Goal: Task Accomplishment & Management: Manage account settings

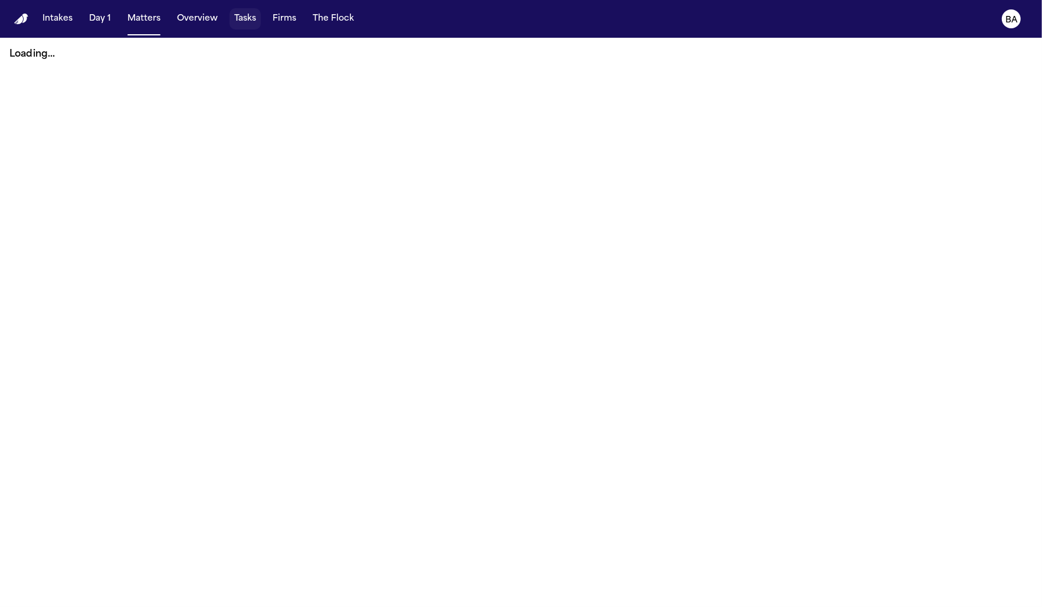
click at [233, 23] on button "Tasks" at bounding box center [245, 18] width 31 height 21
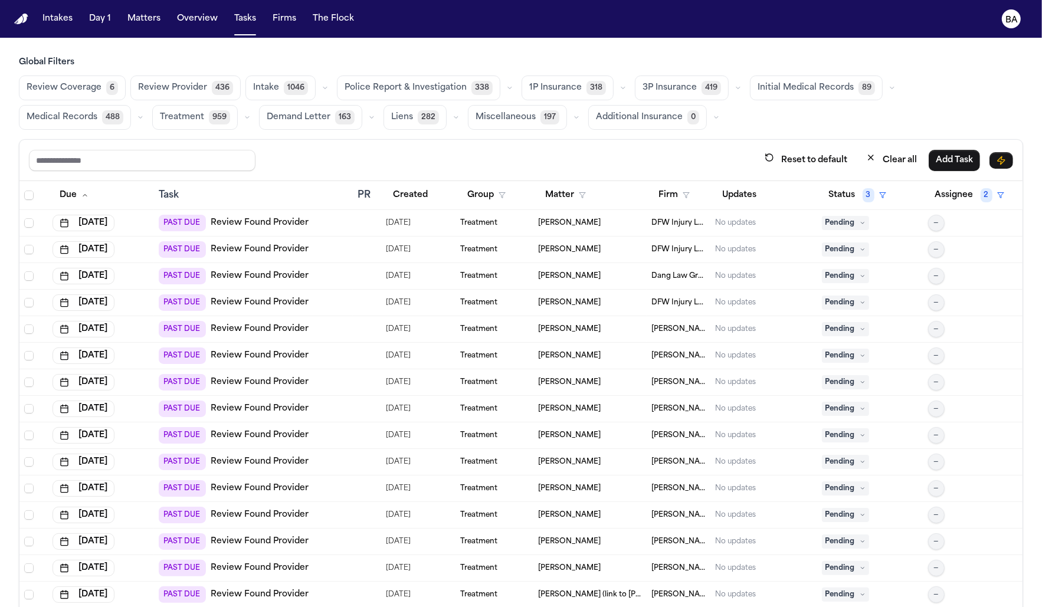
click at [620, 89] on icon "button" at bounding box center [623, 87] width 7 height 7
click at [586, 119] on button "Open Claim 17" at bounding box center [580, 118] width 117 height 24
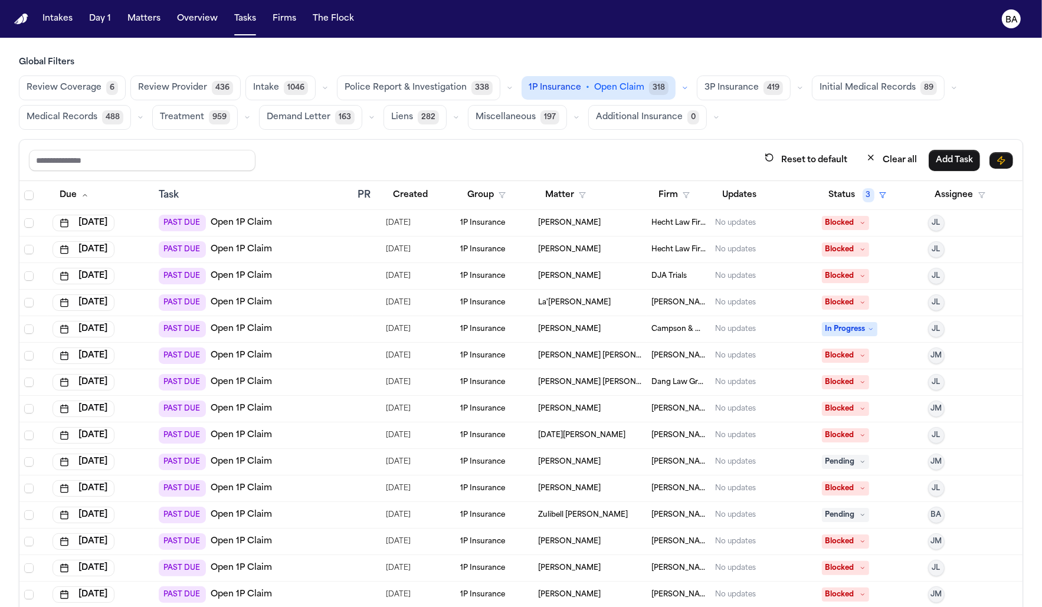
click at [87, 103] on div "Review Coverage 6 Review Provider 436 Intake 1046 Police Report & Investigation…" at bounding box center [521, 103] width 1004 height 54
click at [84, 92] on span "Review Coverage" at bounding box center [64, 88] width 75 height 12
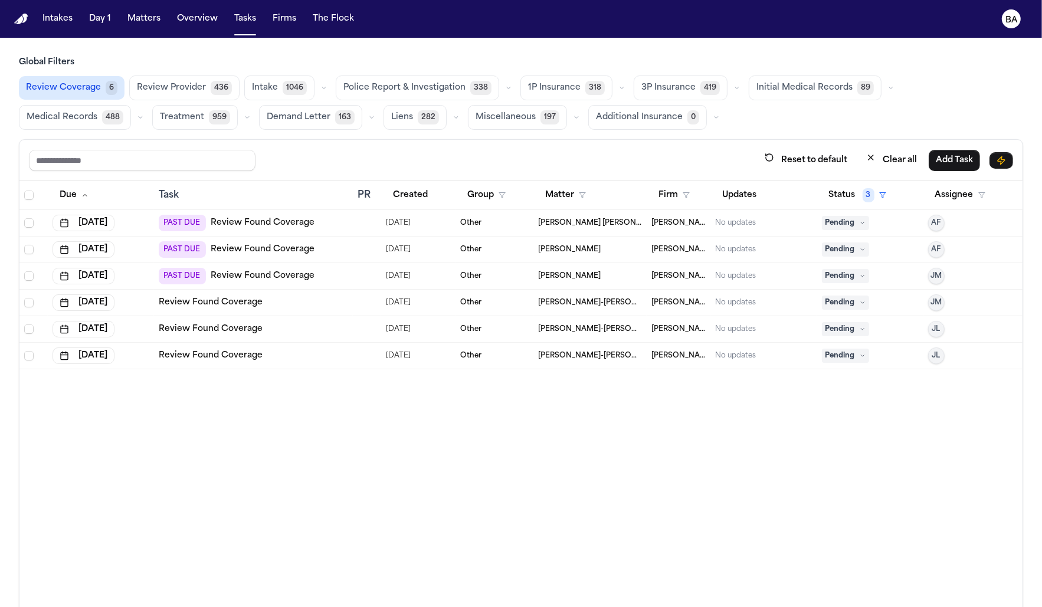
click at [301, 304] on div "Review Found Coverage" at bounding box center [253, 303] width 189 height 12
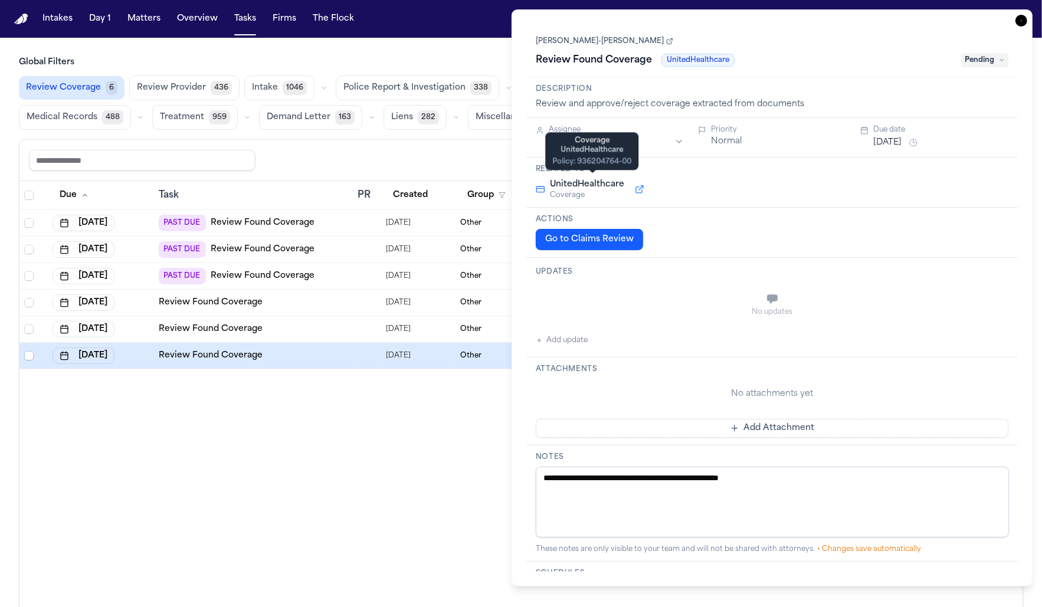
click at [643, 188] on button at bounding box center [639, 189] width 21 height 14
click at [598, 237] on button "Go to Claims Review" at bounding box center [589, 239] width 107 height 21
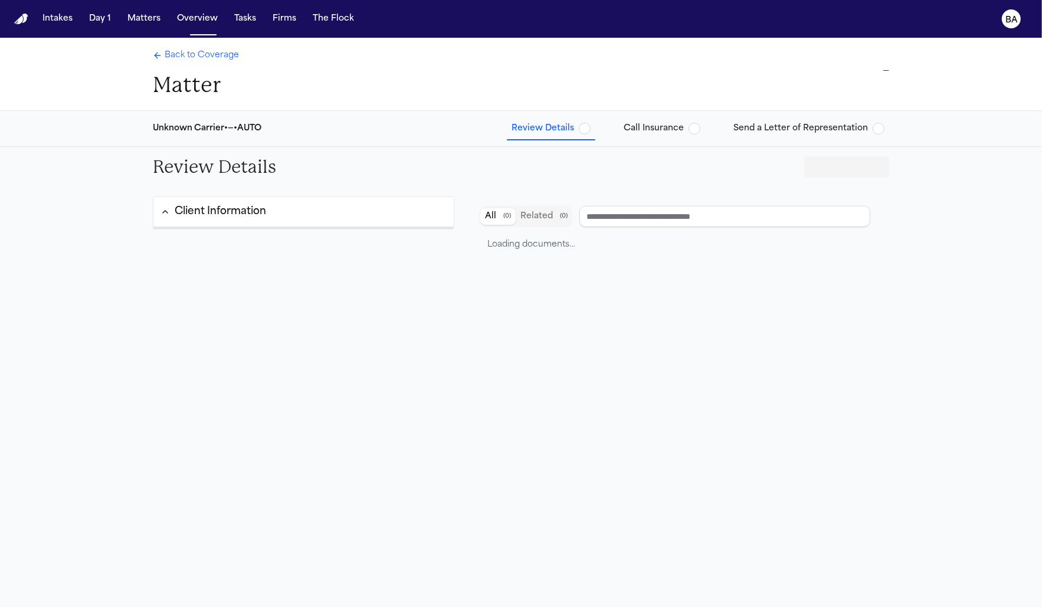
type input "**********"
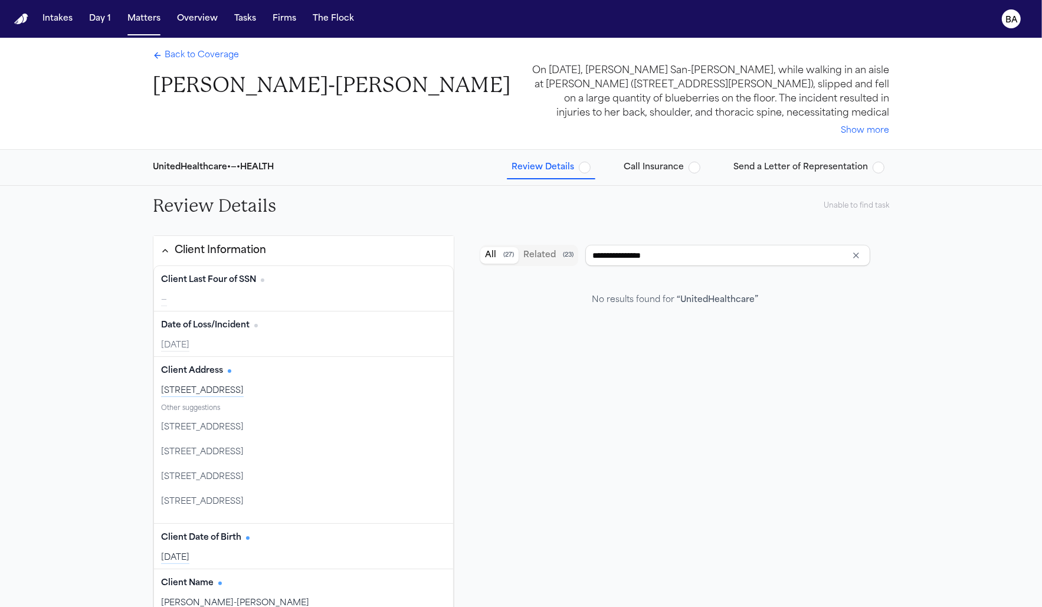
click at [676, 169] on span "Call Insurance" at bounding box center [654, 168] width 60 height 12
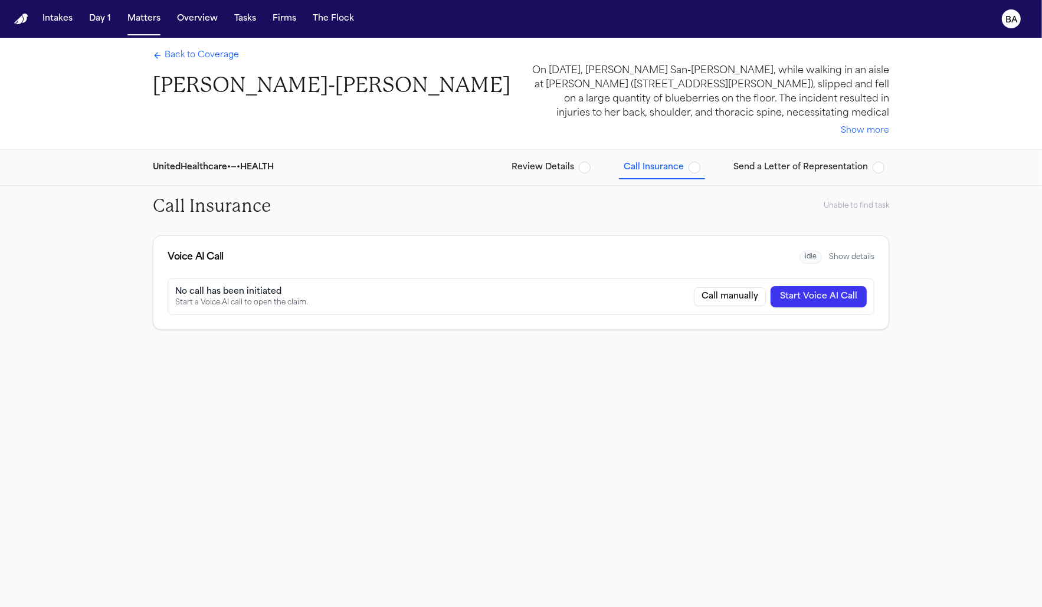
click at [833, 207] on div "Unable to find task" at bounding box center [857, 205] width 66 height 9
click at [238, 24] on button "Tasks" at bounding box center [245, 18] width 31 height 21
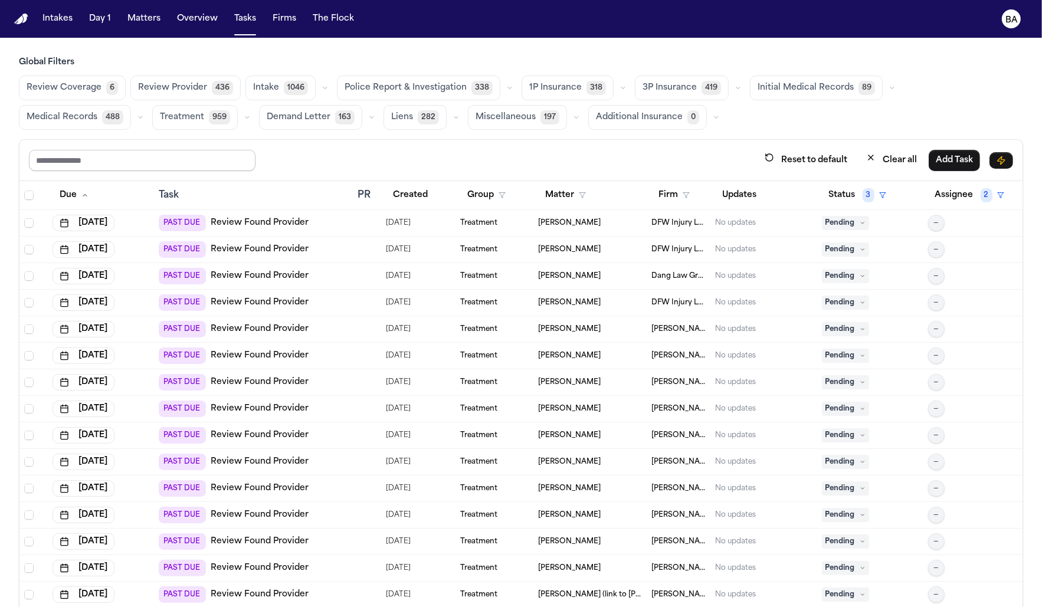
click at [161, 150] on input "text" at bounding box center [142, 160] width 227 height 21
click at [620, 89] on icon "button" at bounding box center [623, 87] width 7 height 7
click at [593, 142] on button "Send LOR 29" at bounding box center [580, 141] width 117 height 24
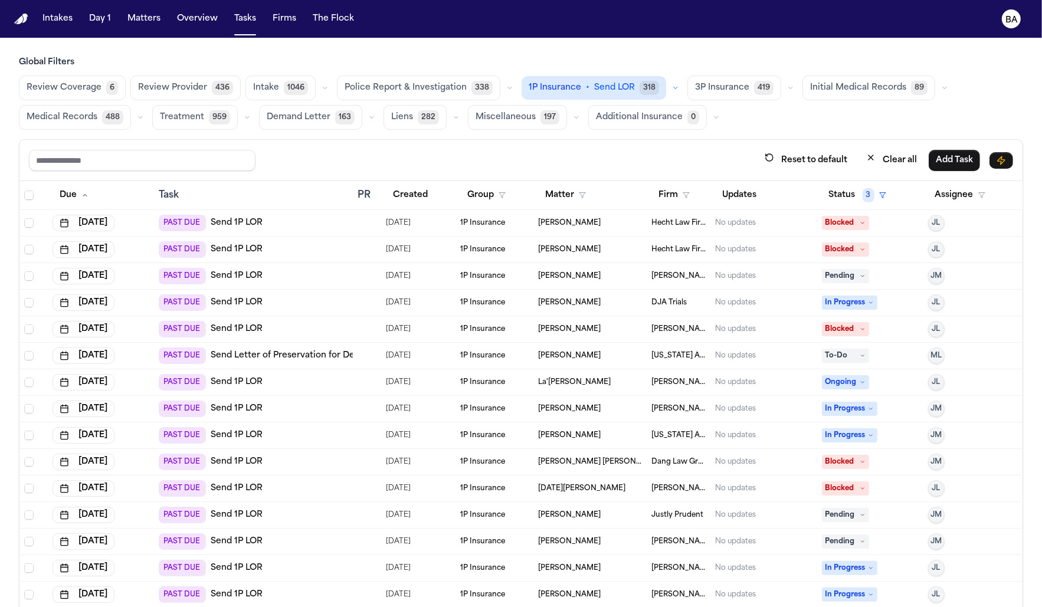
scroll to position [320, 0]
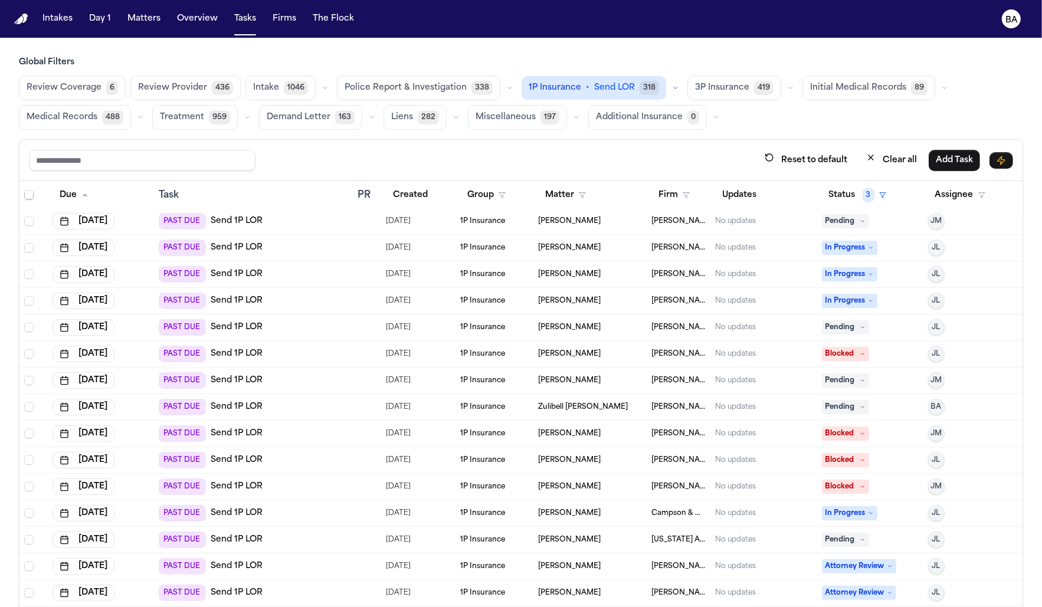
click at [289, 532] on div "PAST DUE Send 1P LOR" at bounding box center [253, 540] width 189 height 17
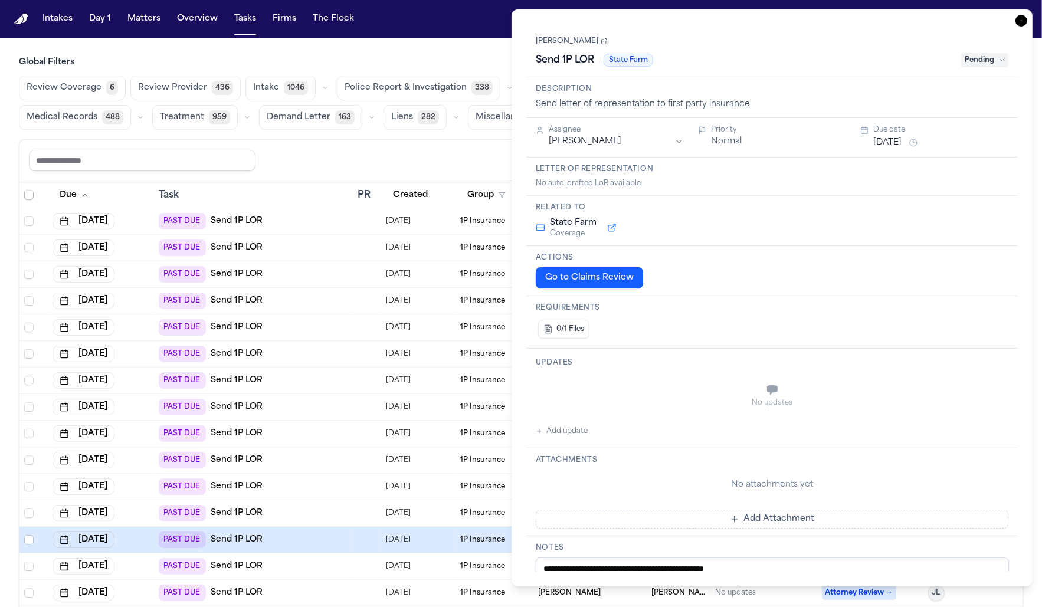
click at [570, 283] on button "Go to Claims Review" at bounding box center [589, 277] width 107 height 21
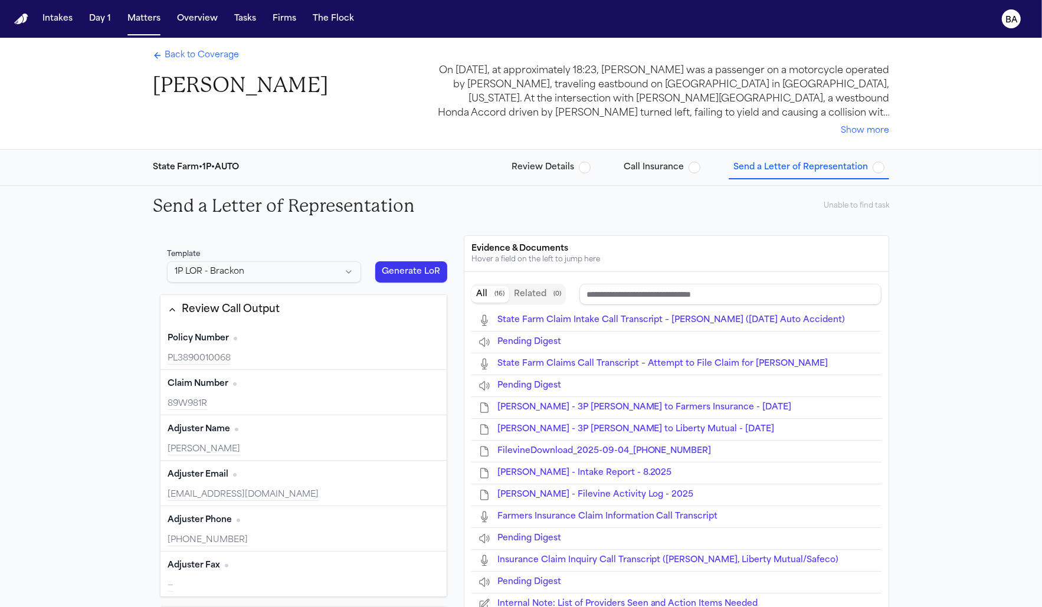
click at [670, 166] on span "Call Insurance" at bounding box center [654, 168] width 60 height 12
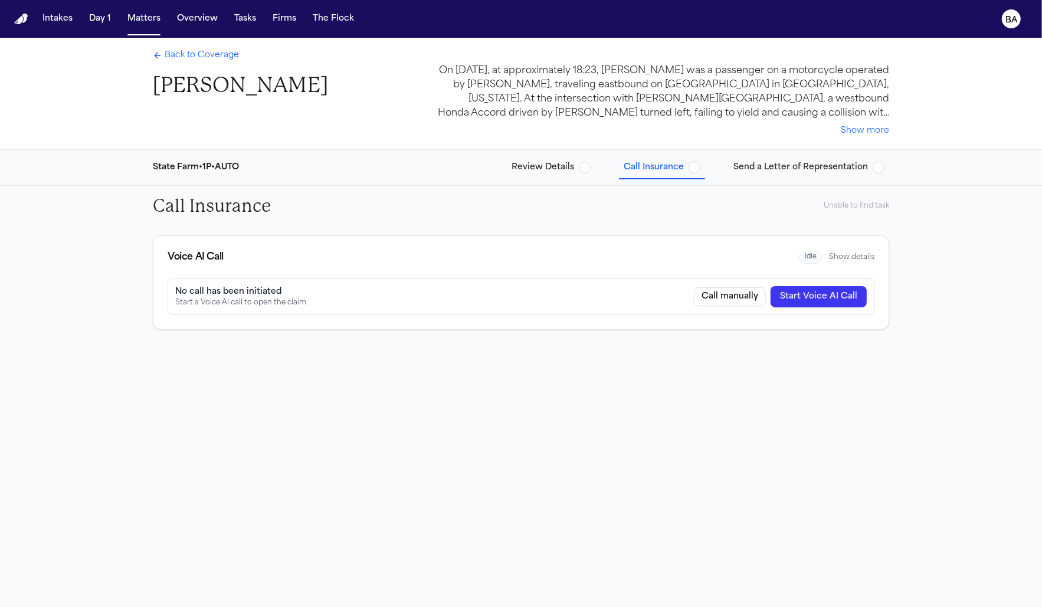
click at [629, 211] on div "Call Insurance Unable to find task" at bounding box center [520, 206] width 755 height 40
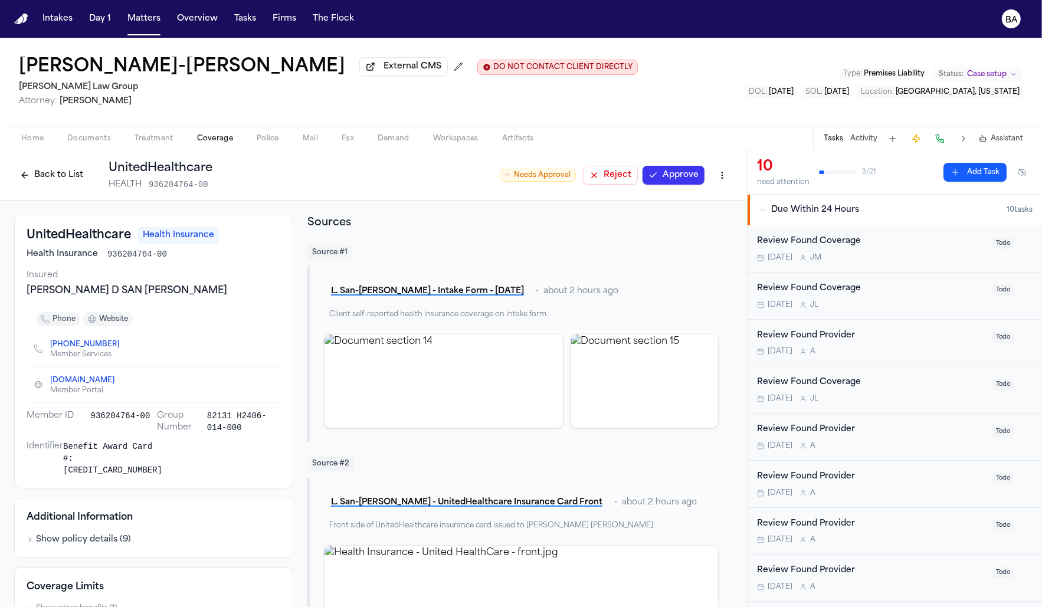
click at [51, 176] on button "Back to List" at bounding box center [51, 175] width 75 height 19
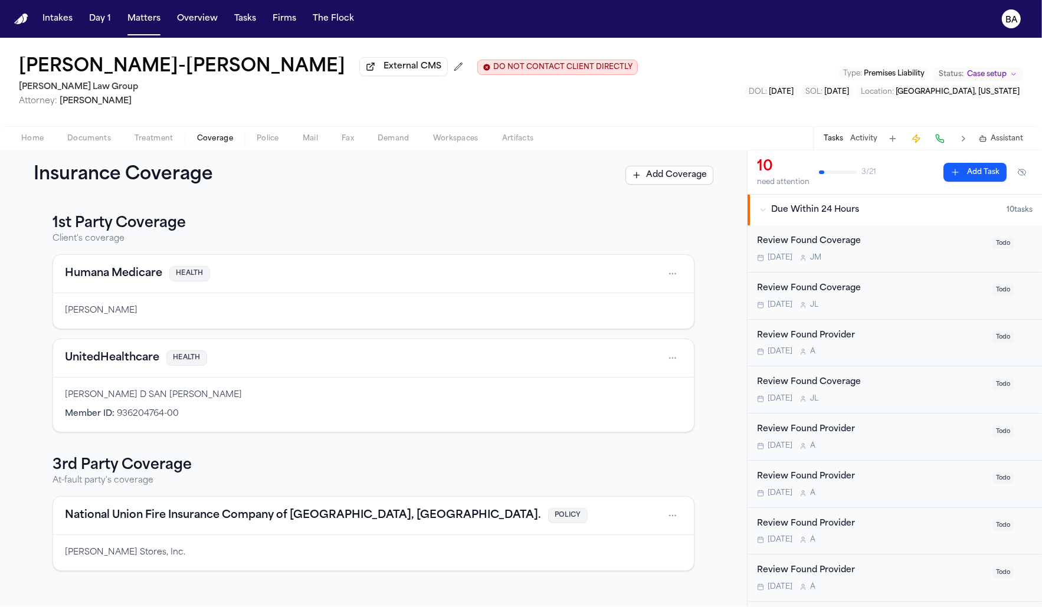
click at [672, 359] on html "Intakes Day 1 Matters Overview Tasks Firms The Flock BA [PERSON_NAME]-[PERSON_N…" at bounding box center [521, 303] width 1042 height 607
click at [711, 362] on html "Intakes Day 1 Matters Overview Tasks Firms The Flock BA [PERSON_NAME]-[PERSON_N…" at bounding box center [521, 303] width 1042 height 607
click at [671, 358] on html "Intakes Day 1 Matters Overview Tasks Firms The Flock BA [PERSON_NAME]-[PERSON_N…" at bounding box center [521, 303] width 1042 height 607
click at [284, 342] on html "Intakes Day 1 Matters Overview Tasks Firms The Flock BA [PERSON_NAME]-[PERSON_N…" at bounding box center [521, 303] width 1042 height 607
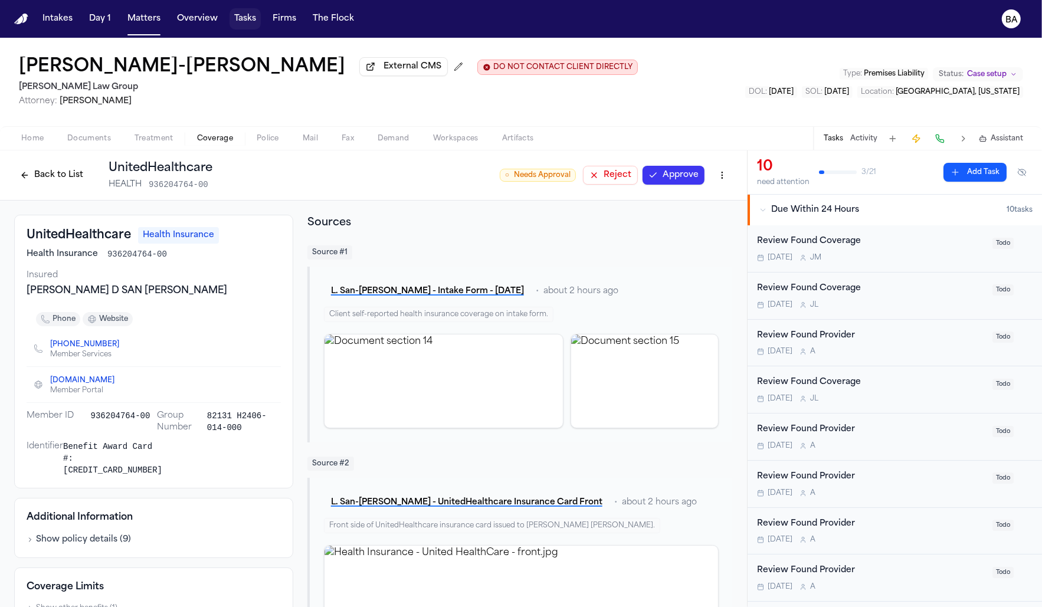
click at [238, 27] on button "Tasks" at bounding box center [245, 18] width 31 height 21
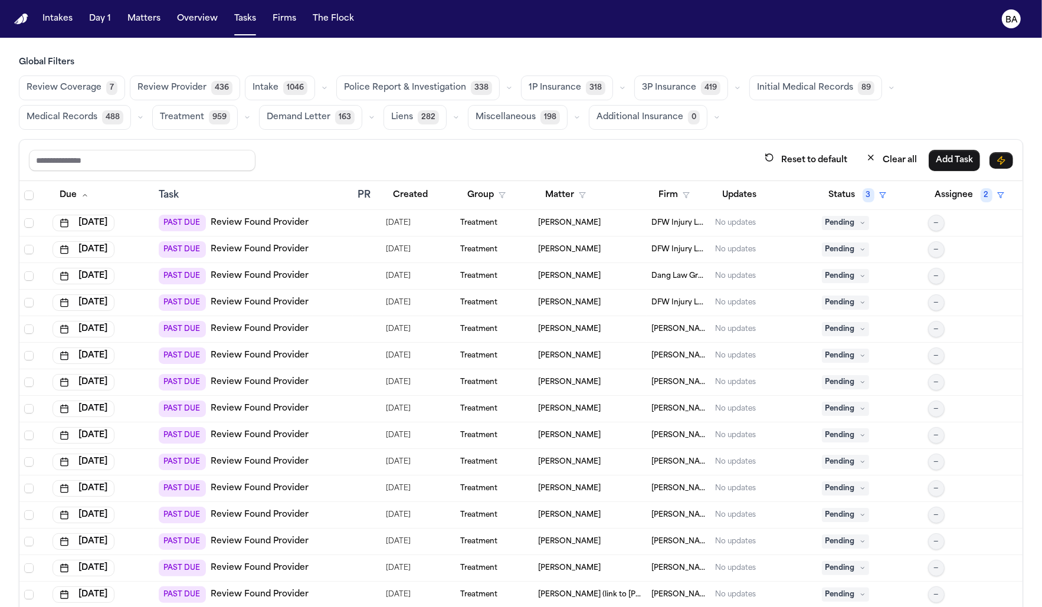
click at [90, 95] on button "Review Coverage 7" at bounding box center [72, 88] width 106 height 25
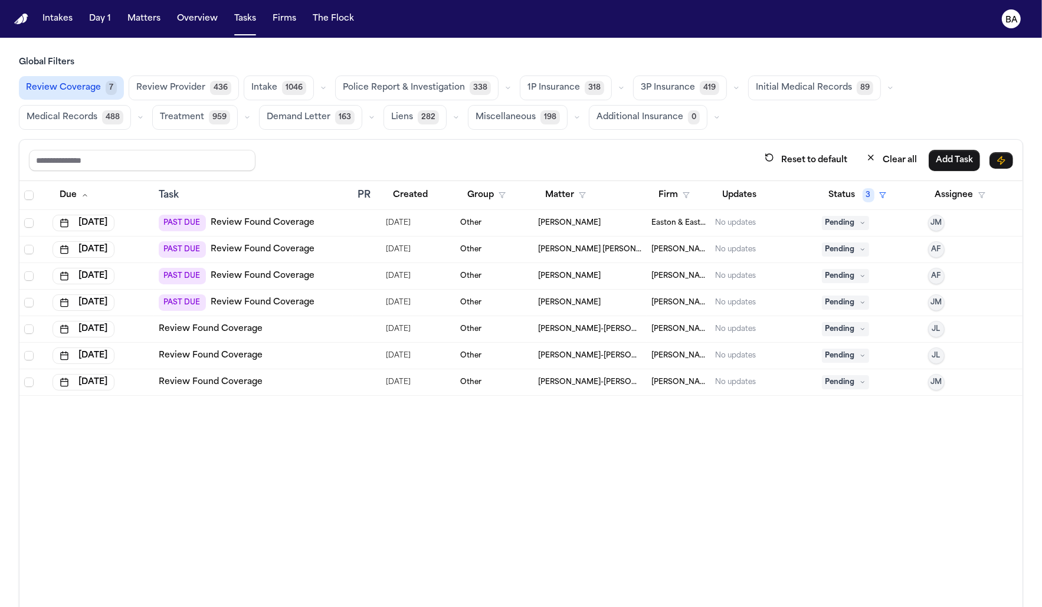
click at [278, 350] on div "Review Found Coverage" at bounding box center [253, 356] width 189 height 12
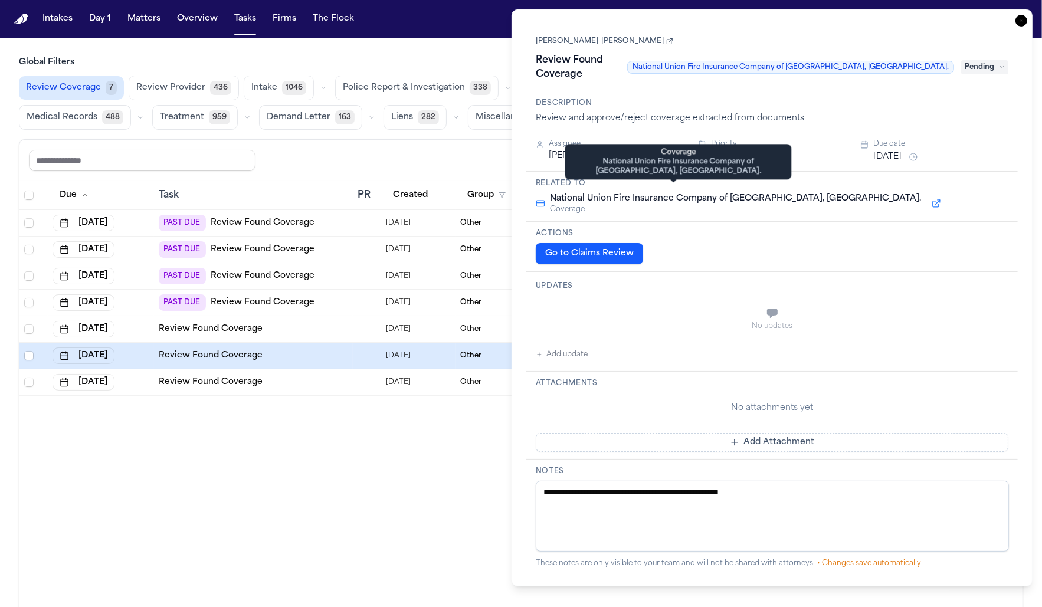
click at [926, 197] on button at bounding box center [936, 204] width 21 height 14
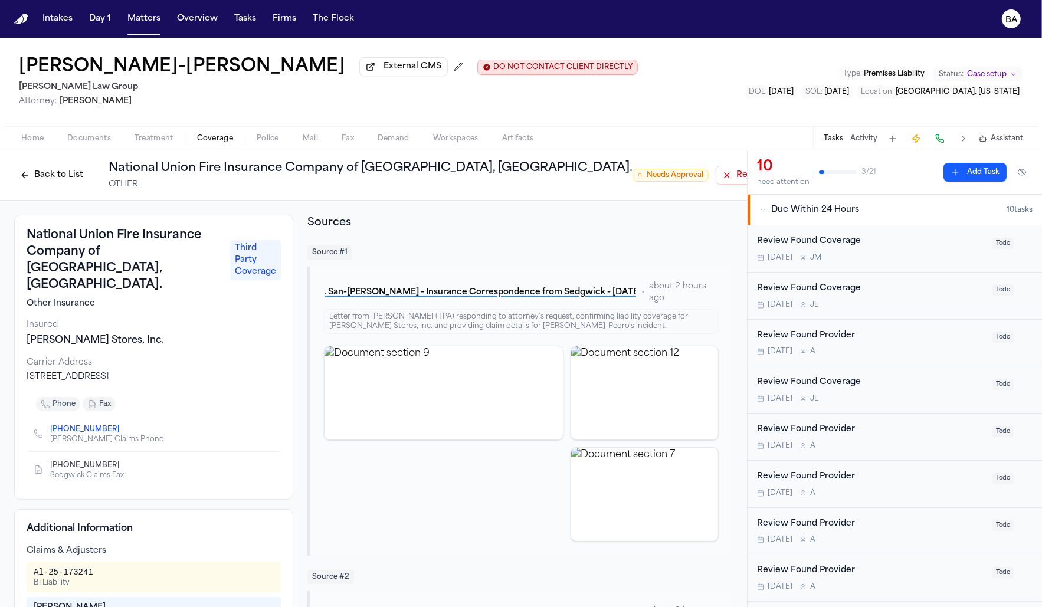
click at [55, 176] on button "Back to List" at bounding box center [51, 175] width 75 height 19
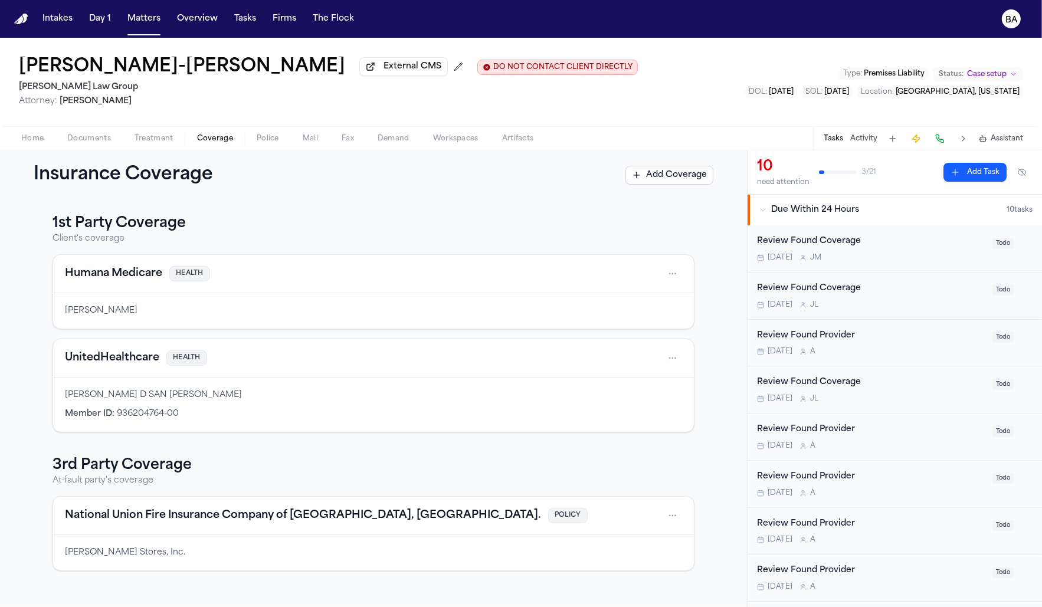
click at [676, 516] on html "Intakes Day 1 Matters Overview Tasks Firms The Flock BA [PERSON_NAME]-[PERSON_N…" at bounding box center [521, 303] width 1042 height 607
click at [603, 539] on div "View coverage details" at bounding box center [635, 546] width 89 height 31
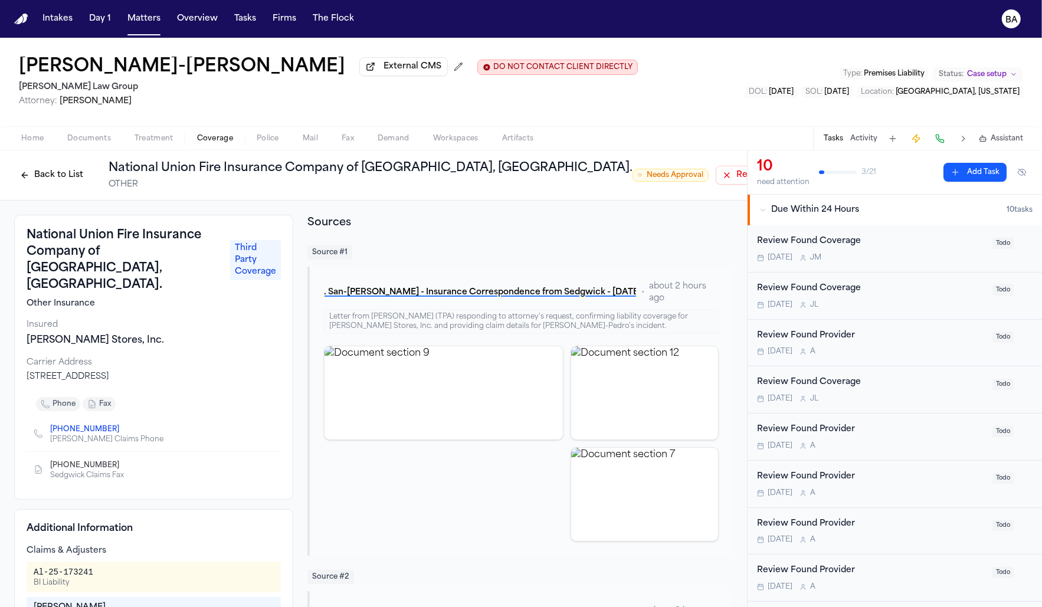
click at [42, 176] on button "Back to List" at bounding box center [51, 175] width 75 height 19
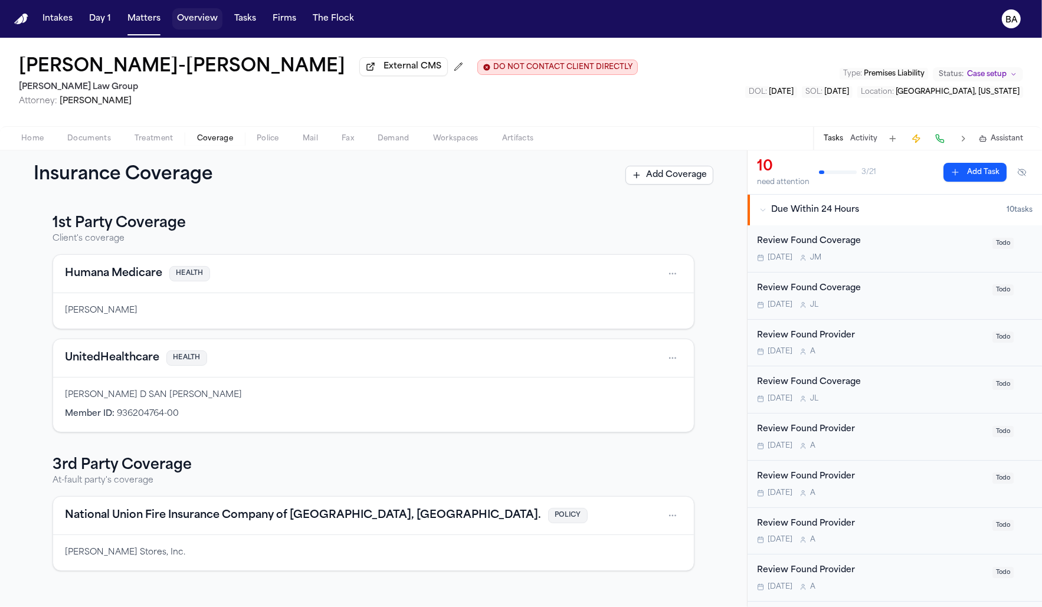
click at [179, 19] on button "Overview" at bounding box center [197, 18] width 50 height 21
select select "**"
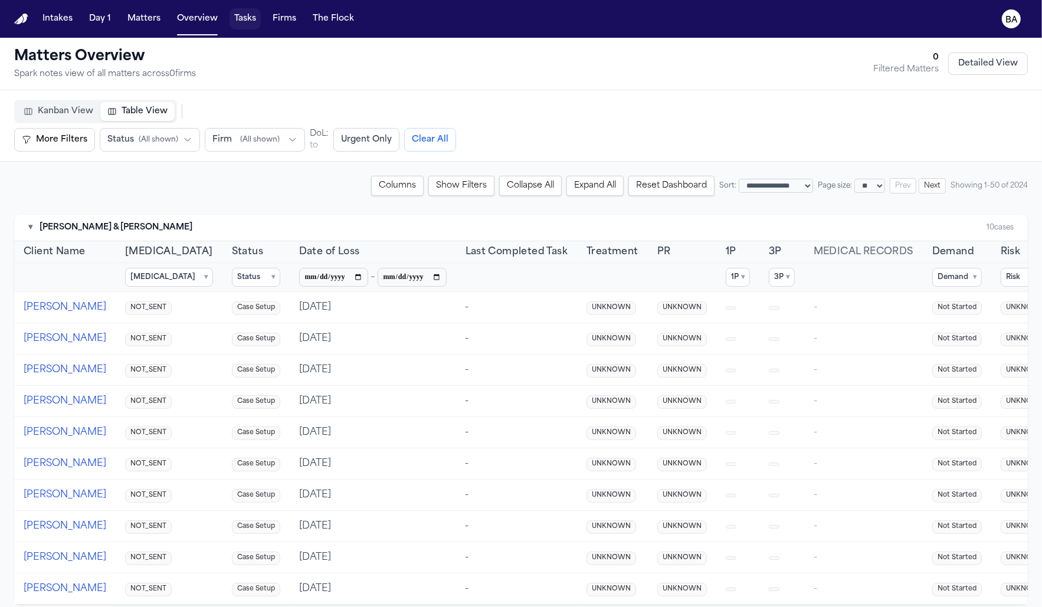
click at [234, 22] on button "Tasks" at bounding box center [245, 18] width 31 height 21
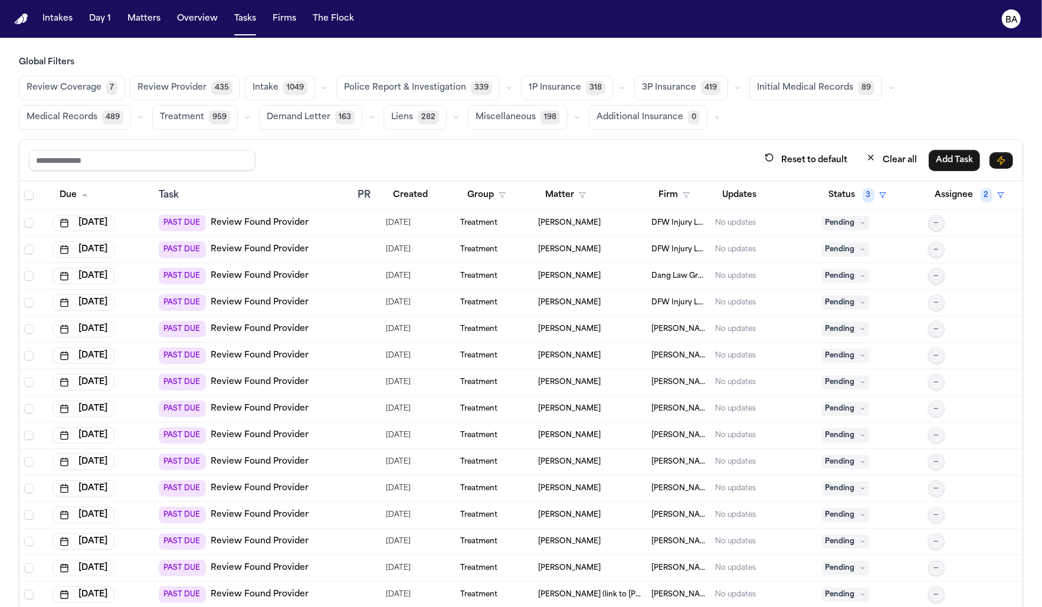
click at [619, 84] on icon "button" at bounding box center [622, 87] width 7 height 7
click at [581, 112] on button "Open Claim 17" at bounding box center [580, 118] width 117 height 24
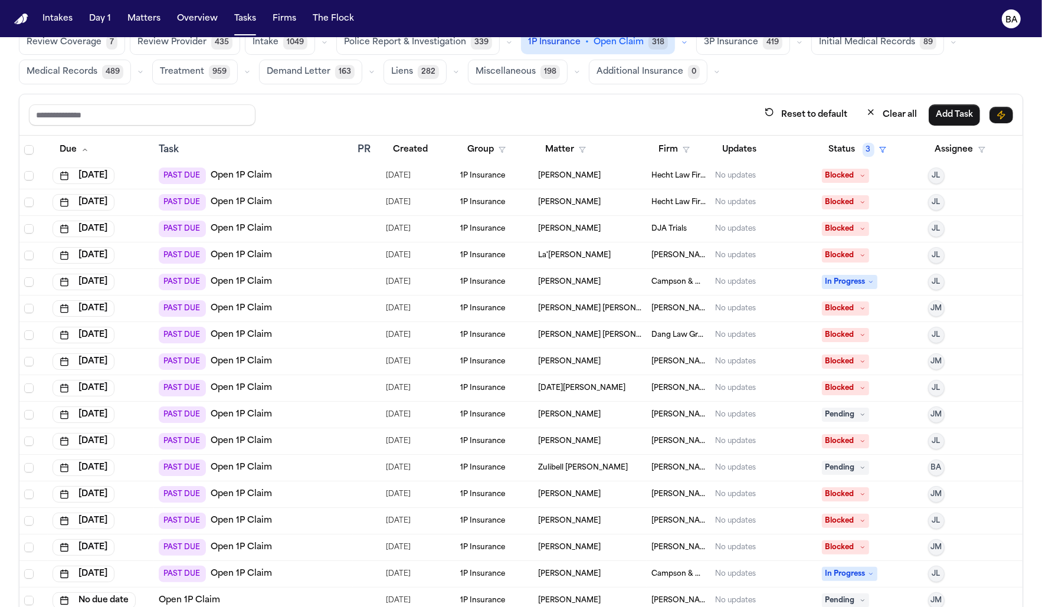
scroll to position [68, 0]
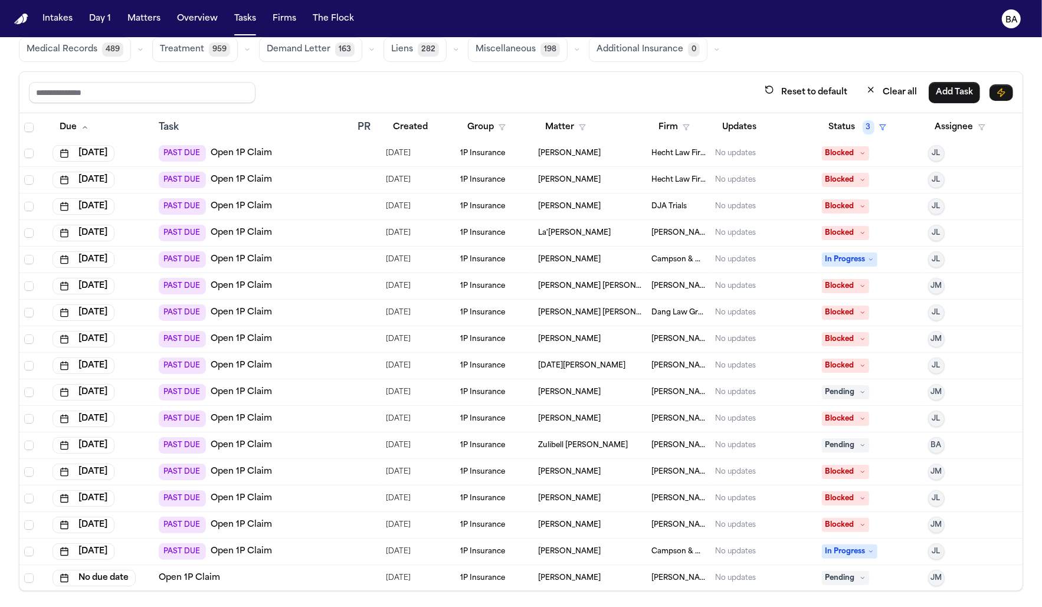
click at [330, 441] on div "PAST DUE Open 1P Claim" at bounding box center [253, 445] width 189 height 17
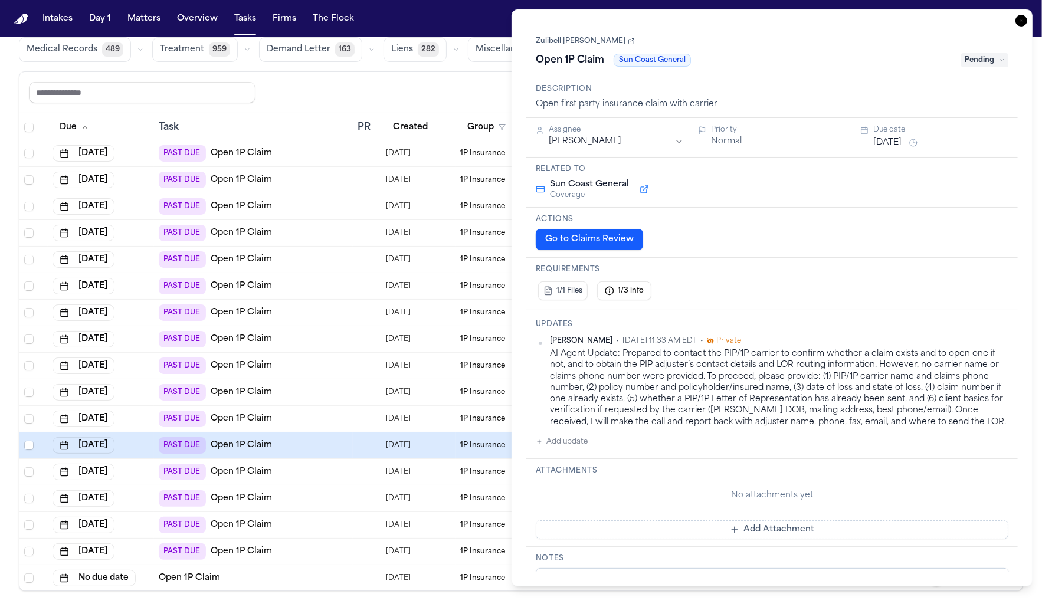
click at [637, 191] on button at bounding box center [644, 189] width 21 height 14
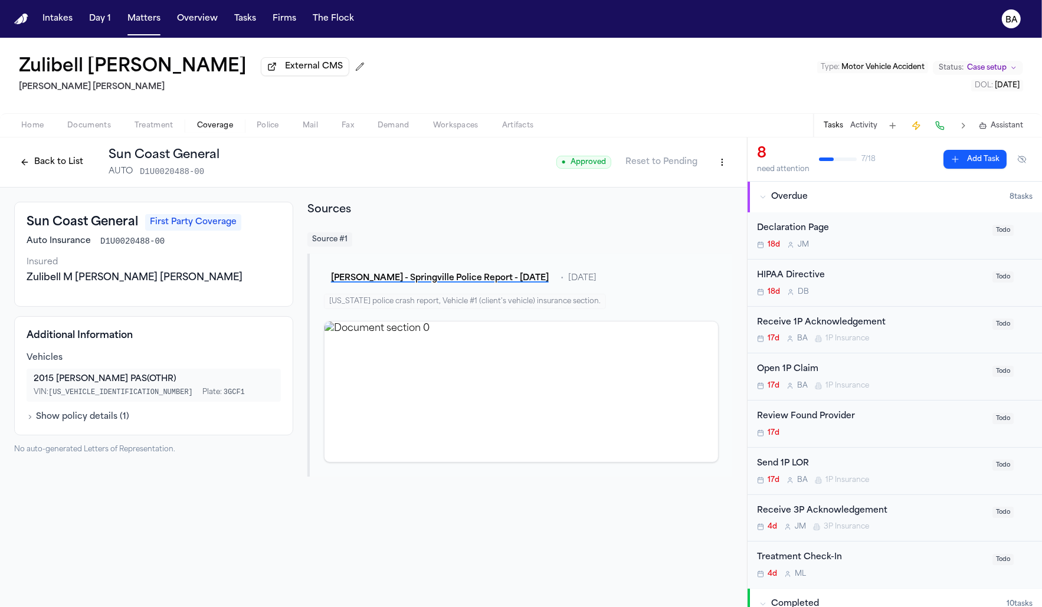
click at [60, 158] on button "Back to List" at bounding box center [51, 162] width 75 height 19
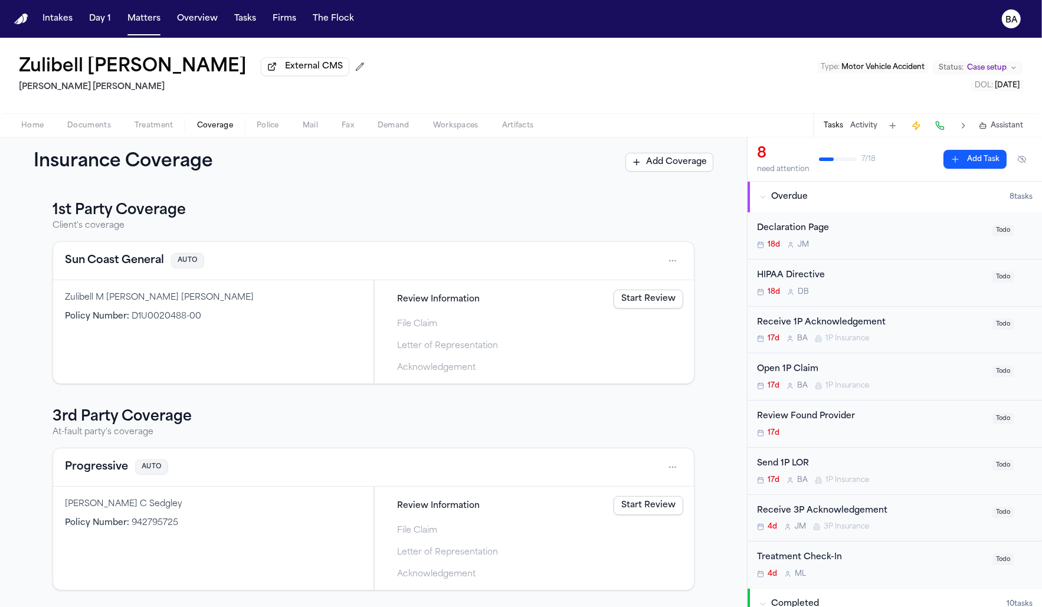
click at [665, 299] on link "Start Review" at bounding box center [649, 299] width 70 height 19
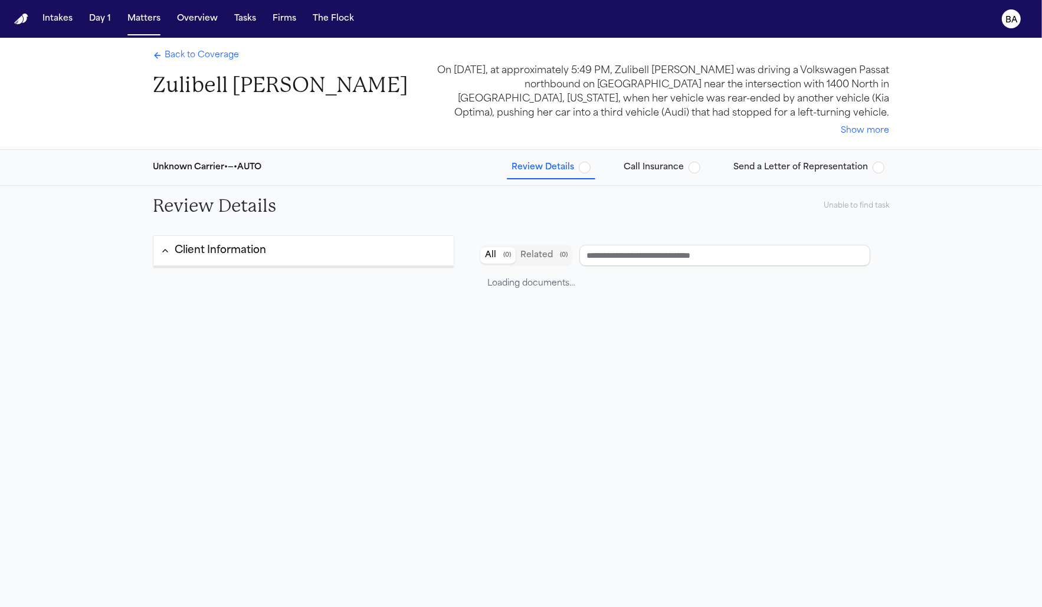
type input "**********"
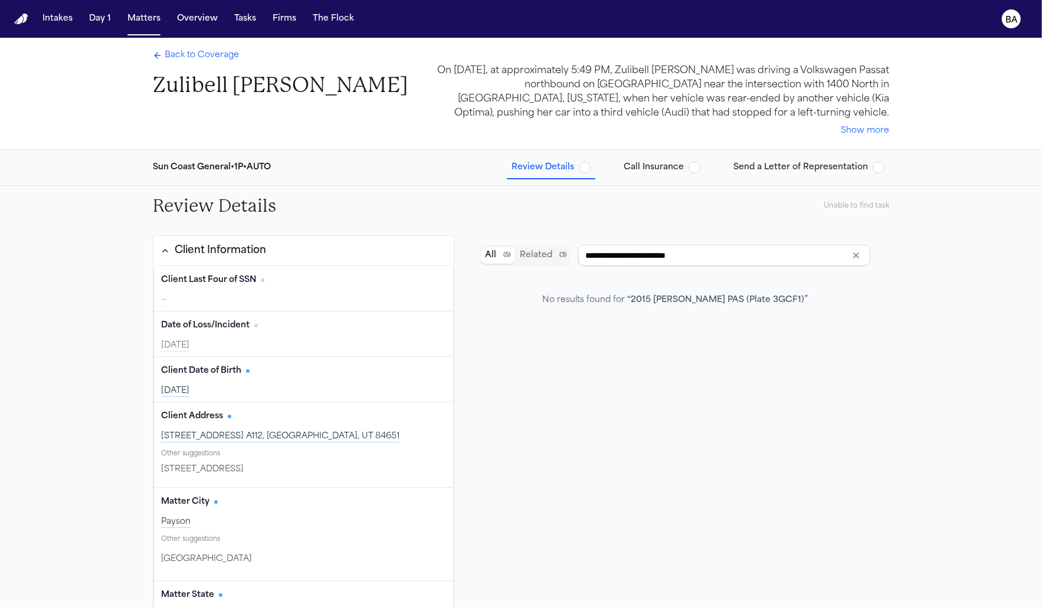
click at [653, 162] on span "Call Insurance" at bounding box center [654, 168] width 60 height 12
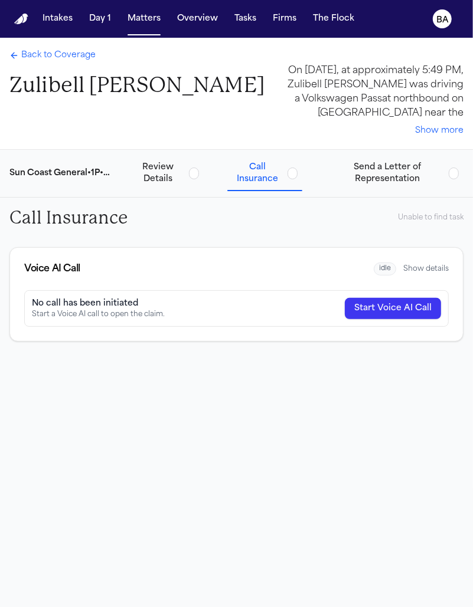
click at [390, 306] on button "Start Voice AI Call" at bounding box center [393, 308] width 96 height 21
click at [391, 312] on button "Start Voice AI Call" at bounding box center [393, 308] width 96 height 21
click at [384, 308] on button "Start Voice AI Call" at bounding box center [393, 308] width 96 height 21
click at [396, 260] on div "Voice AI Call idle Show details" at bounding box center [236, 269] width 453 height 42
click at [387, 270] on span "idle" at bounding box center [385, 270] width 22 height 14
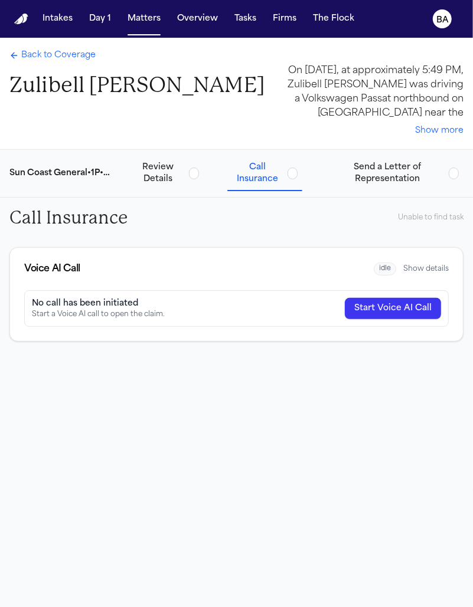
click at [427, 270] on button "Show details" at bounding box center [425, 268] width 45 height 9
click at [395, 301] on button "Start Voice AI Call" at bounding box center [393, 308] width 96 height 21
click at [163, 166] on span "Review Details" at bounding box center [158, 174] width 53 height 24
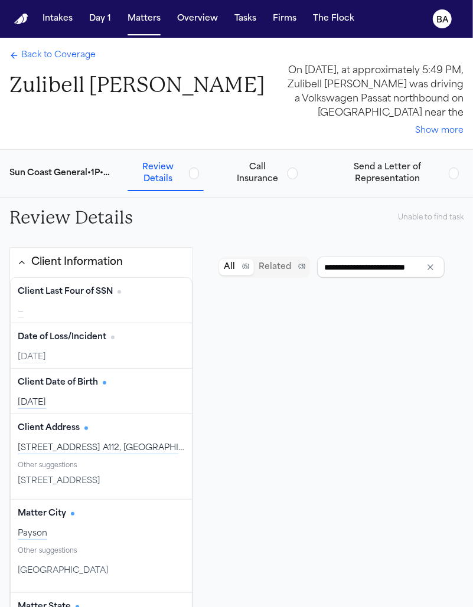
click at [240, 173] on span "Call Insurance" at bounding box center [257, 174] width 50 height 24
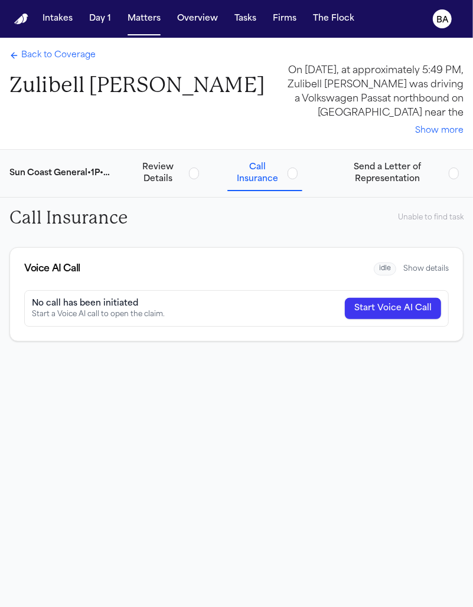
click at [370, 309] on button "Start Voice AI Call" at bounding box center [393, 308] width 96 height 21
click at [376, 181] on span "Send a Letter of Representation" at bounding box center [386, 174] width 113 height 24
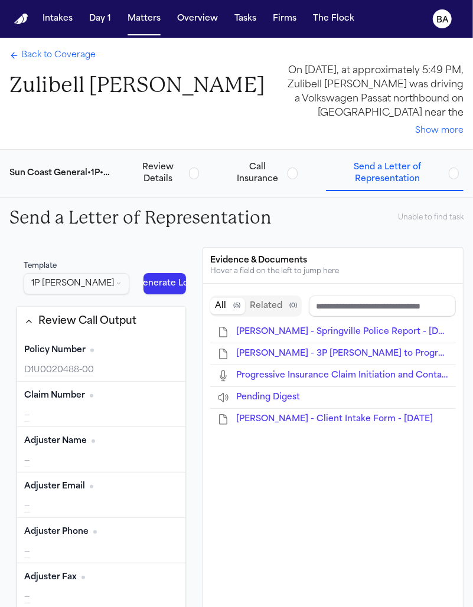
click at [264, 178] on span "Call Insurance" at bounding box center [257, 174] width 50 height 24
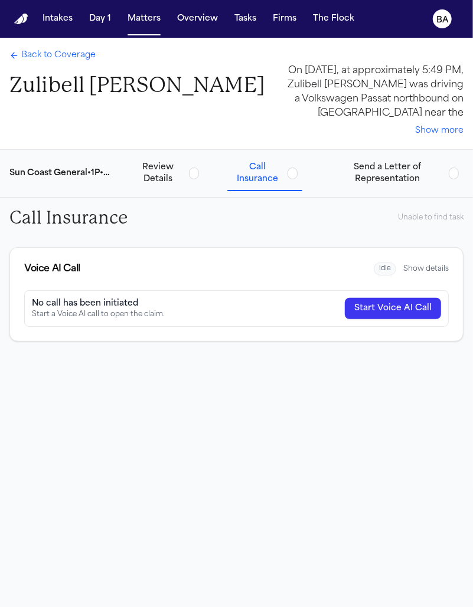
click at [375, 311] on button "Start Voice AI Call" at bounding box center [393, 308] width 96 height 21
click at [388, 303] on button "Start Voice AI Call" at bounding box center [393, 308] width 96 height 21
click at [376, 306] on button "Start Voice AI Call" at bounding box center [393, 308] width 96 height 21
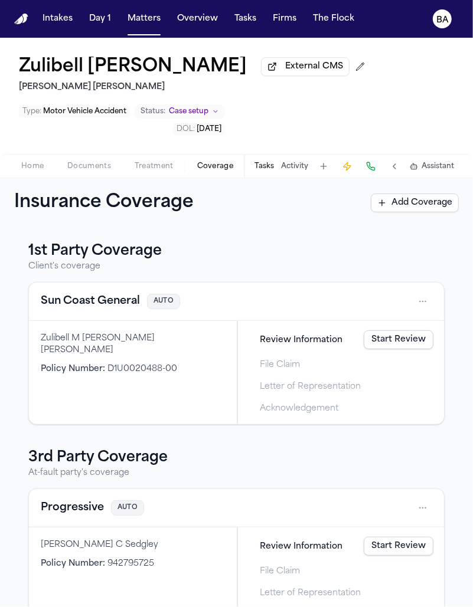
click at [377, 335] on link "Start Review" at bounding box center [399, 339] width 70 height 19
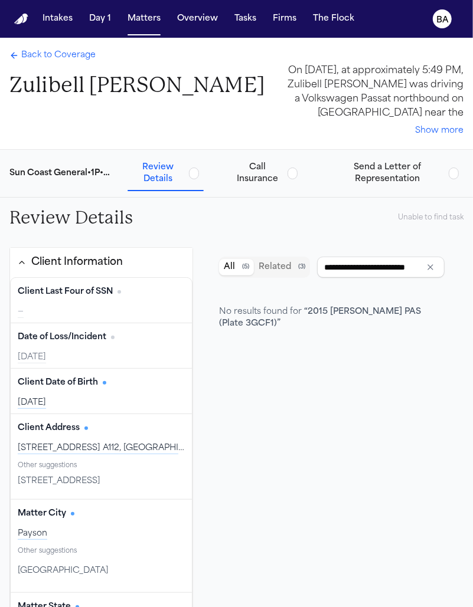
click at [272, 169] on span "Call Insurance" at bounding box center [257, 174] width 50 height 24
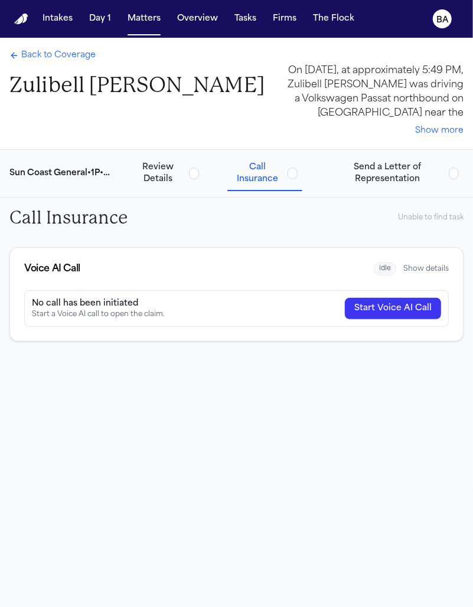
click at [366, 305] on button "Start Voice AI Call" at bounding box center [393, 308] width 96 height 21
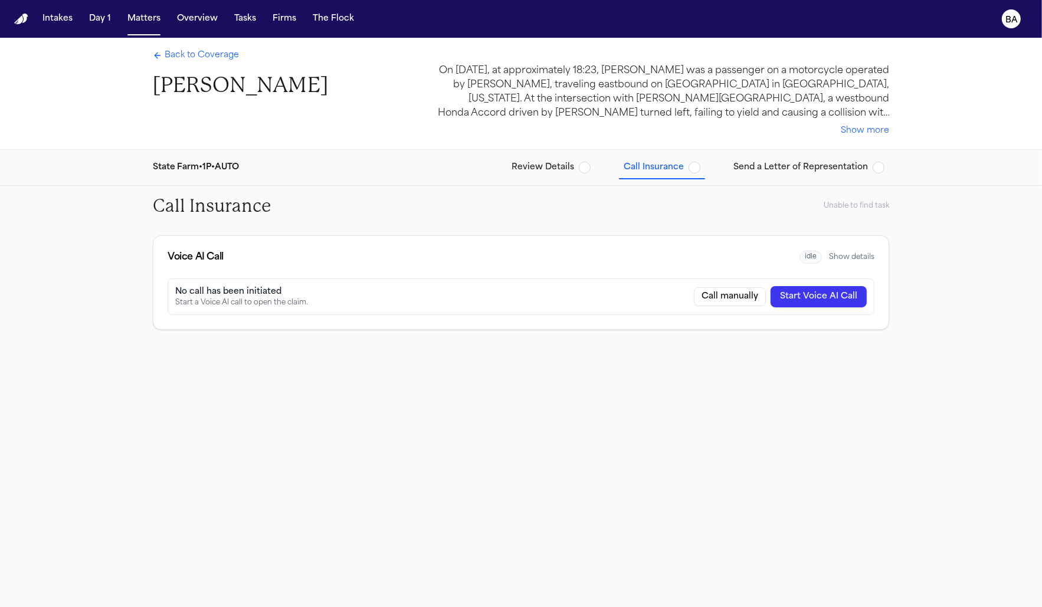
click at [208, 57] on span "Back to Coverage" at bounding box center [202, 56] width 74 height 12
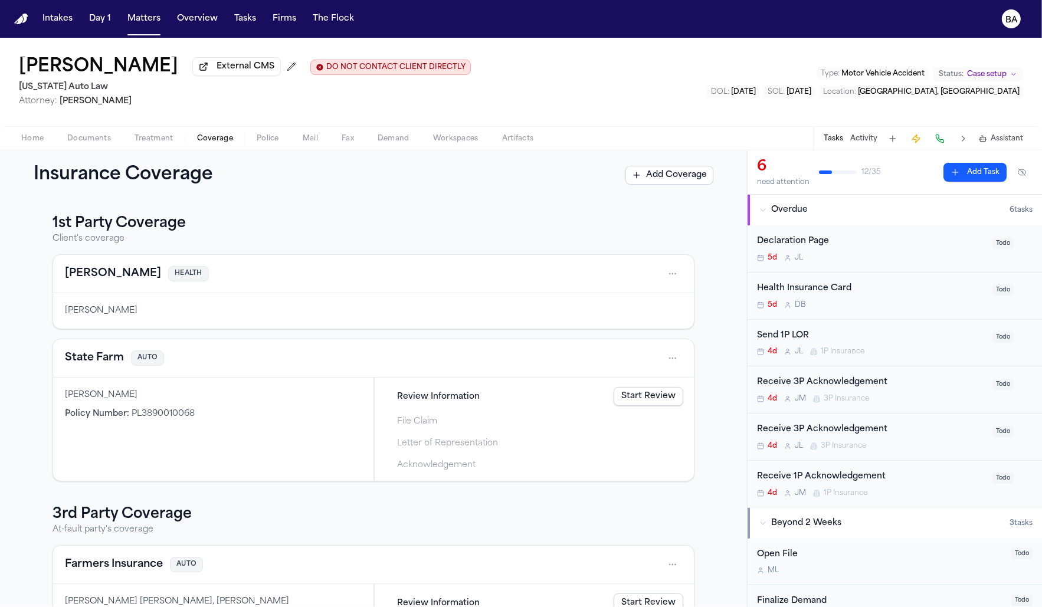
click at [811, 210] on div "Overdue" at bounding box center [884, 210] width 250 height 12
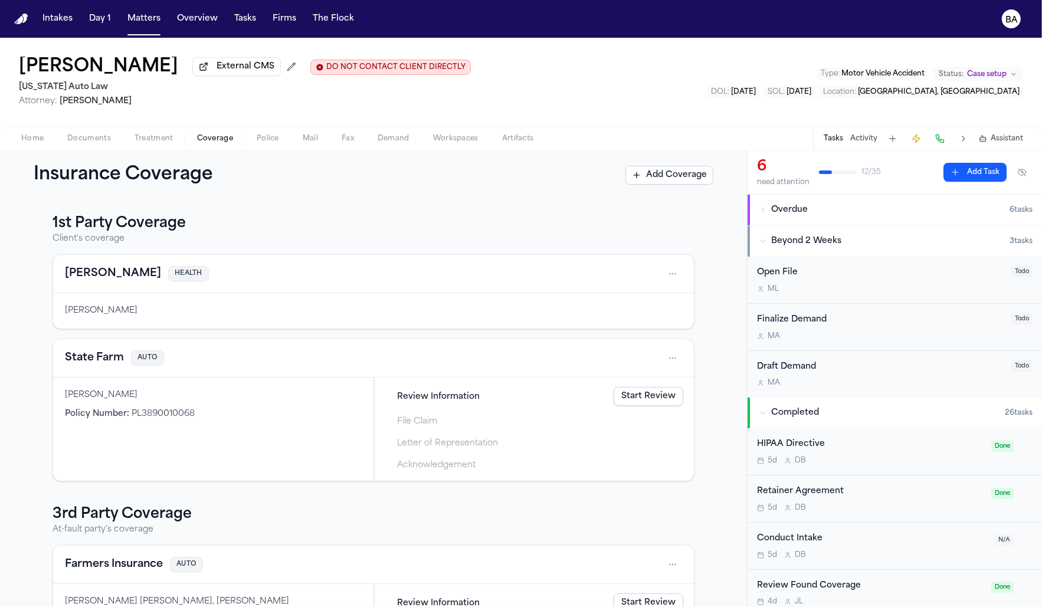
click at [812, 249] on button "Beyond 2 Weeks 3 task s" at bounding box center [895, 241] width 294 height 31
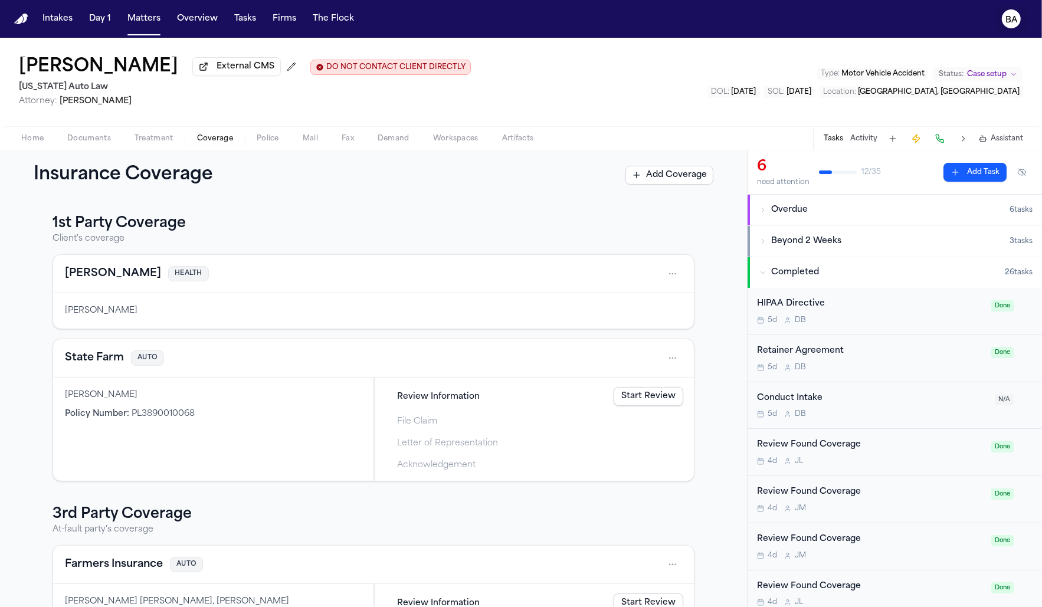
click at [1016, 27] on button "BA" at bounding box center [1011, 19] width 33 height 26
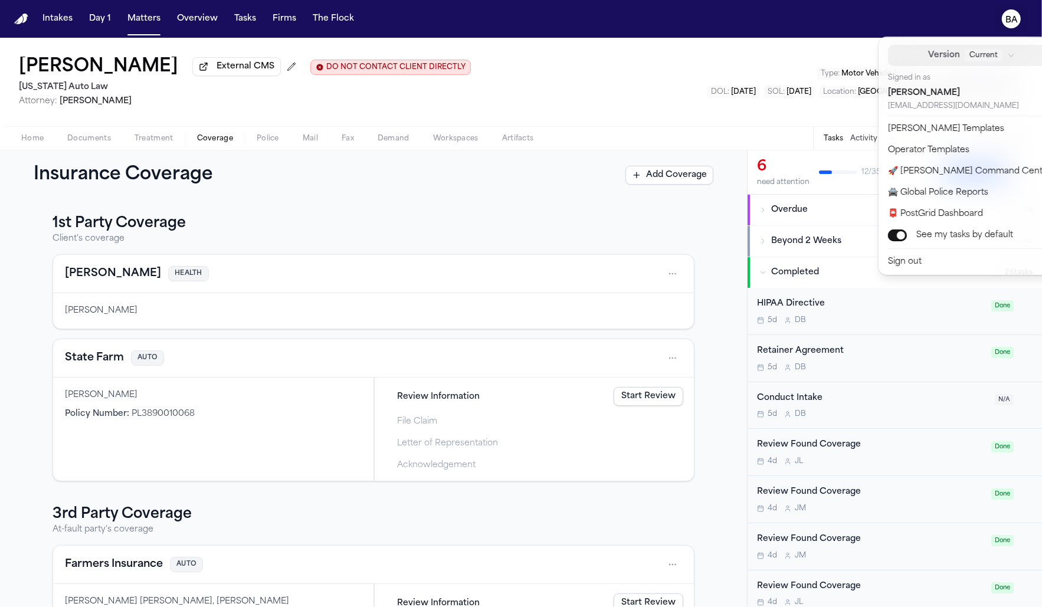
click at [982, 50] on div "Current" at bounding box center [990, 56] width 51 height 12
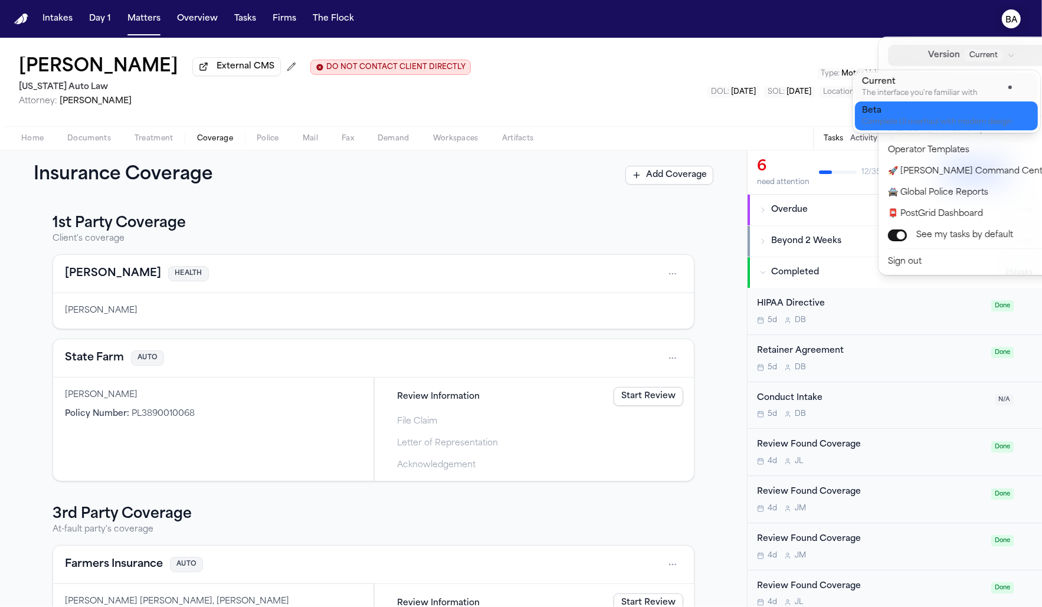
click at [933, 110] on div "Beta" at bounding box center [937, 111] width 150 height 12
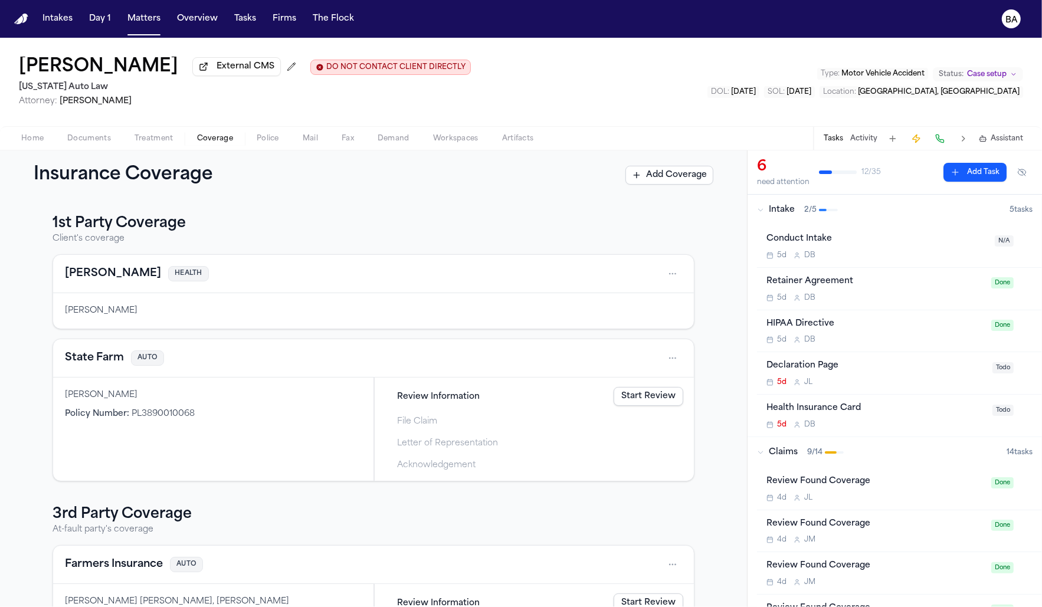
click at [751, 212] on button "Intake 2 / 5 5 task s" at bounding box center [895, 210] width 294 height 31
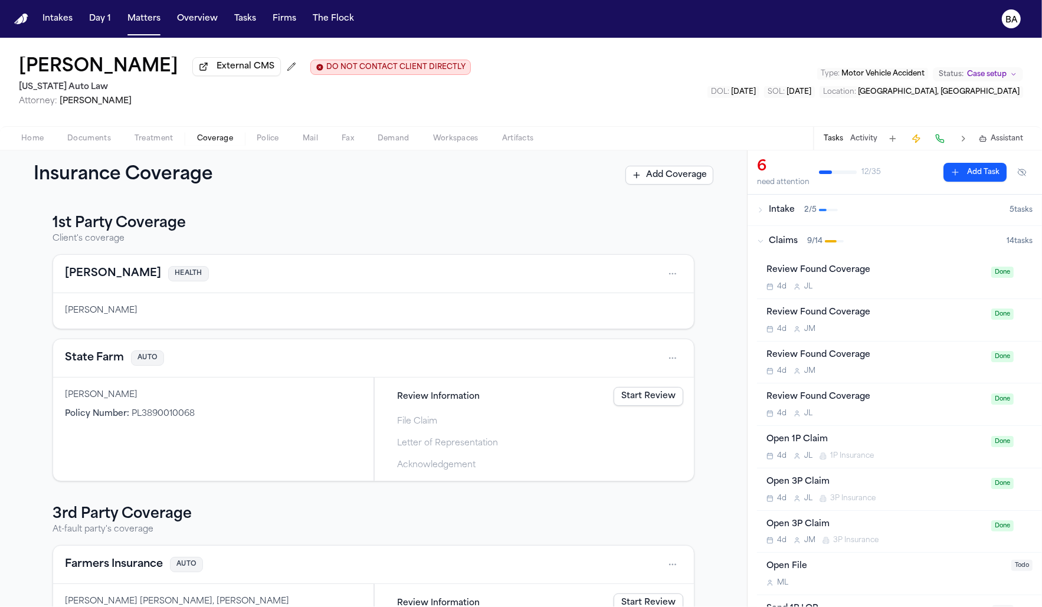
click at [921, 436] on div "Open 1P Claim" at bounding box center [876, 440] width 218 height 14
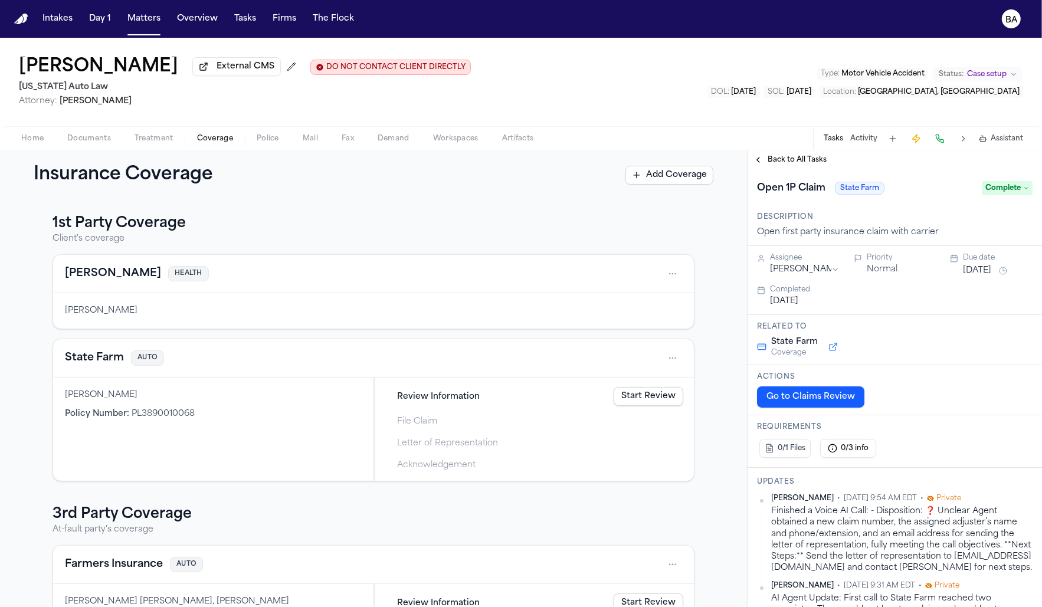
click at [1011, 190] on span "Complete" at bounding box center [1007, 188] width 51 height 14
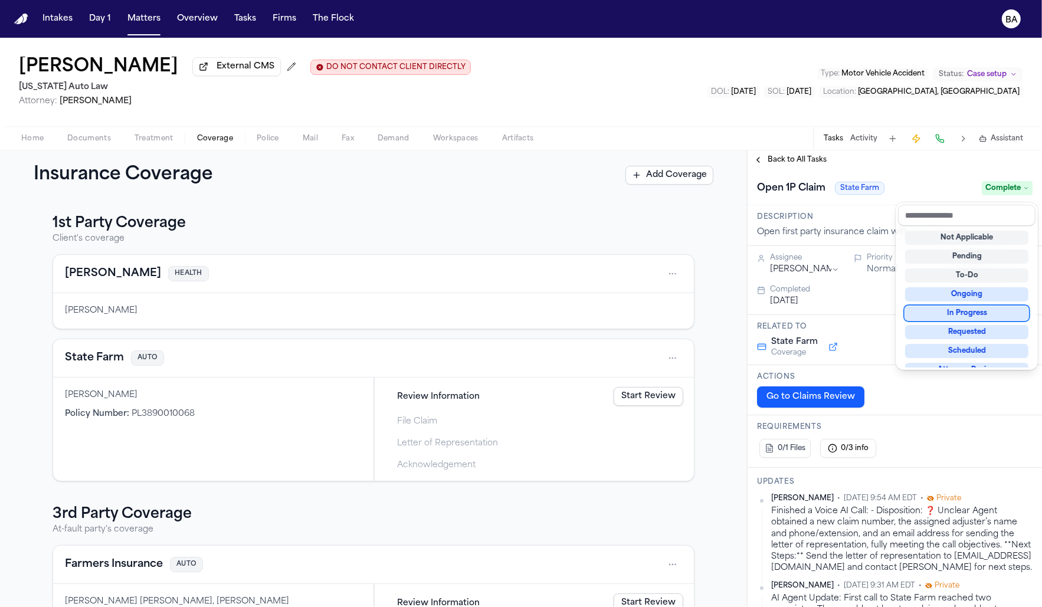
click at [447, 390] on div "Insurance Coverage Add Coverage 1st Party Coverage Client's coverage [PERSON_NA…" at bounding box center [521, 378] width 1042 height 457
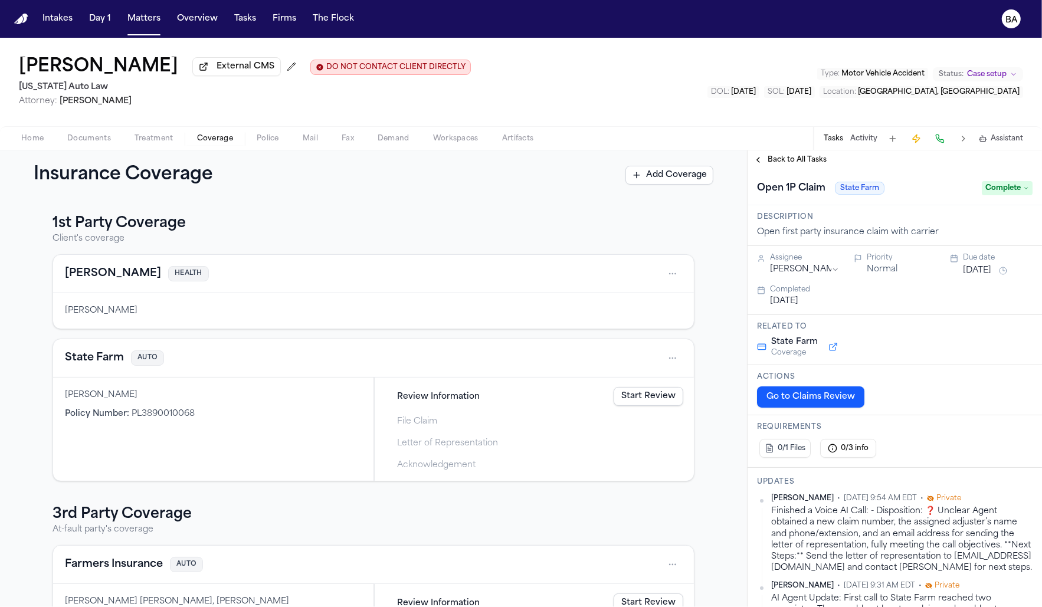
click at [670, 360] on html "Intakes Day 1 Matters Overview Tasks Firms The Flock BA [PERSON_NAME] External …" at bounding box center [521, 303] width 1042 height 607
click at [636, 388] on div "View coverage details" at bounding box center [635, 389] width 89 height 31
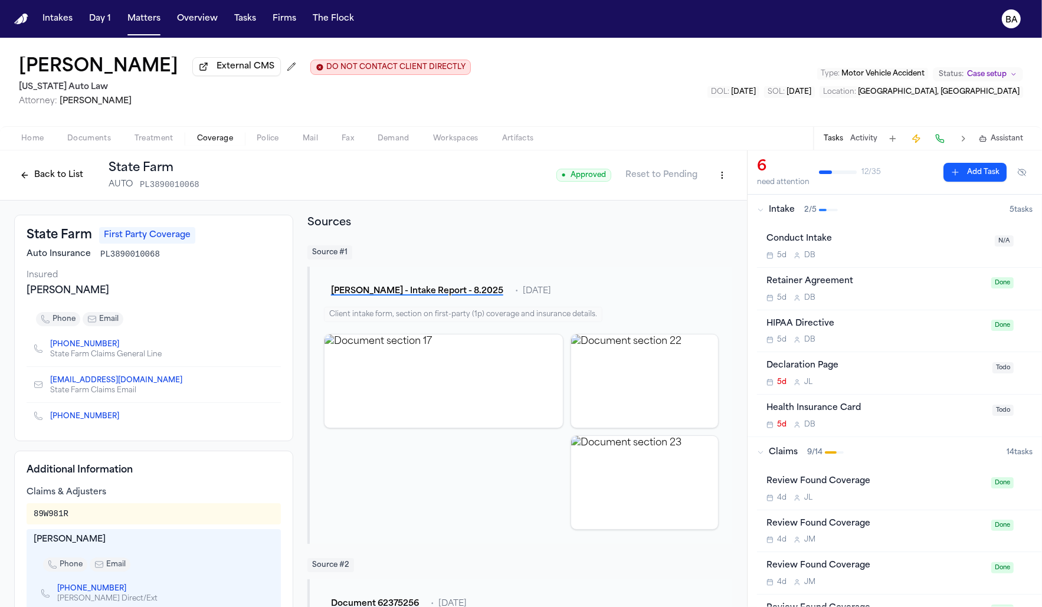
click at [70, 173] on button "Back to List" at bounding box center [51, 175] width 75 height 19
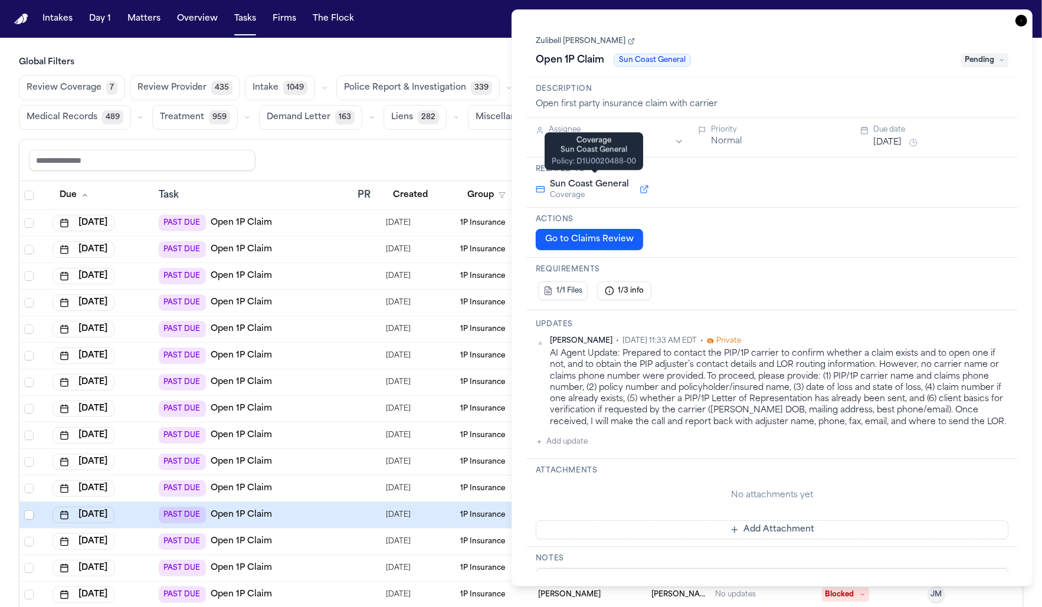
scroll to position [2, 0]
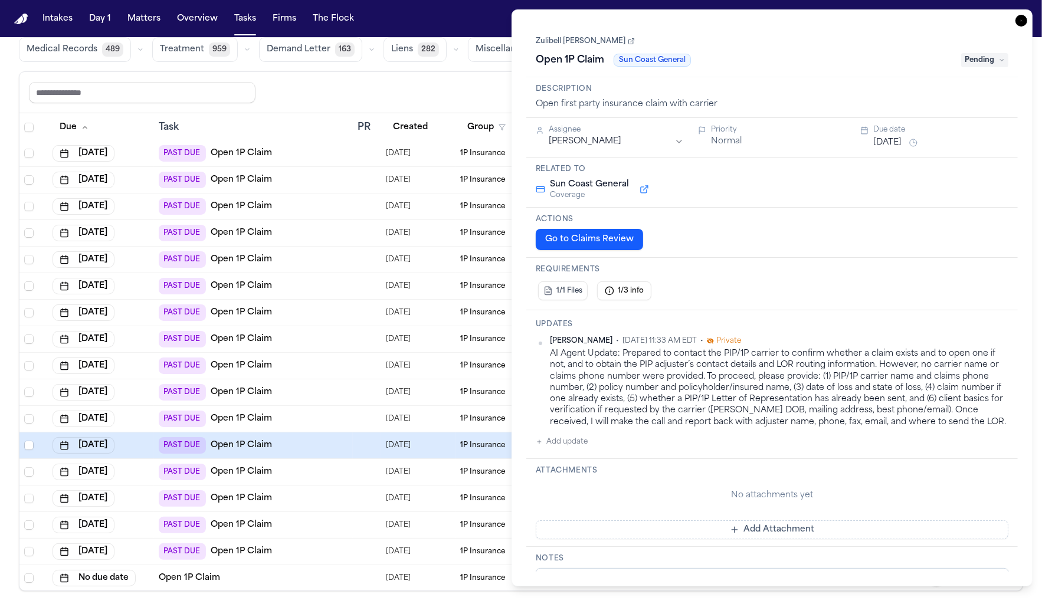
click at [607, 234] on button "Go to Claims Review" at bounding box center [589, 239] width 107 height 21
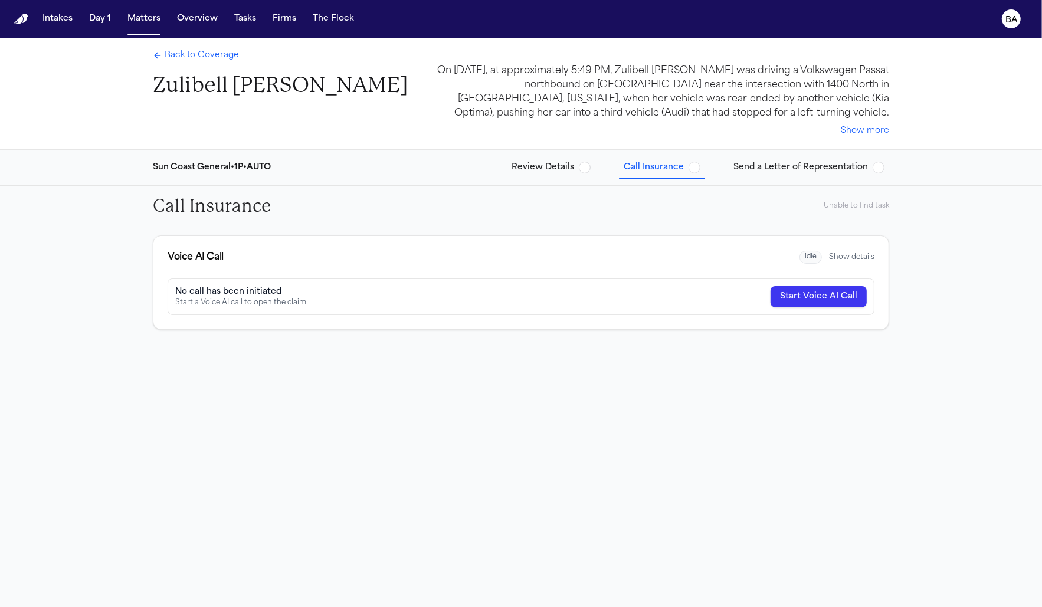
click at [208, 50] on span "Back to Coverage" at bounding box center [202, 56] width 74 height 12
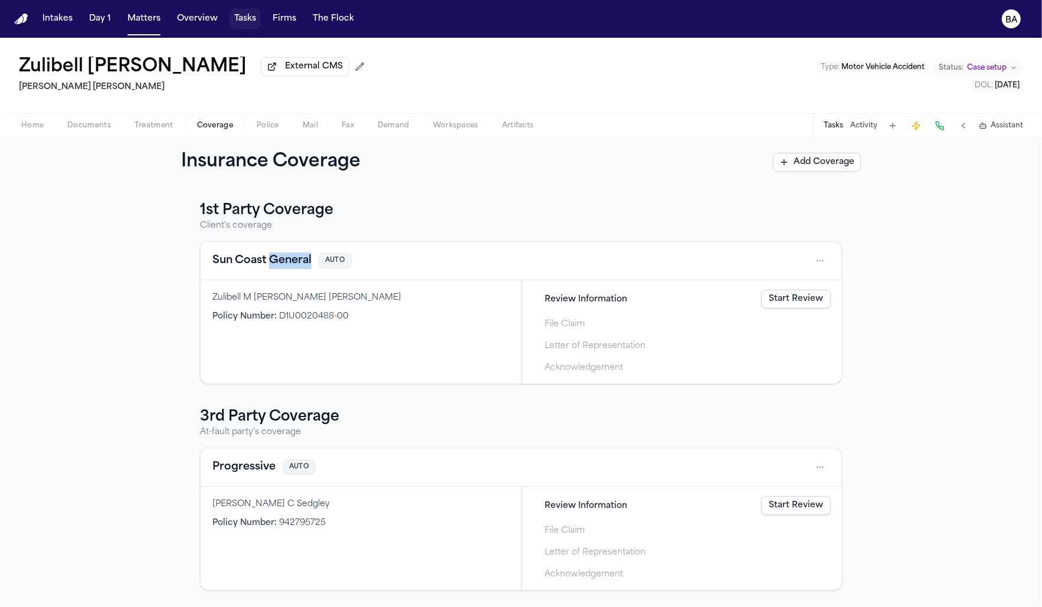
click at [218, 8] on button "Tasks" at bounding box center [245, 18] width 31 height 21
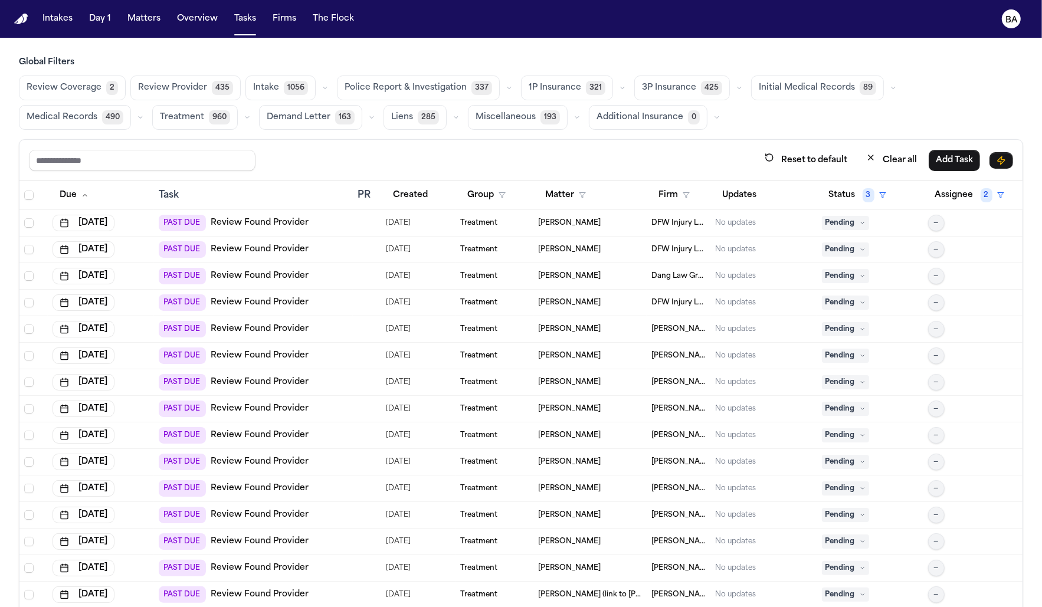
scroll to position [22, 0]
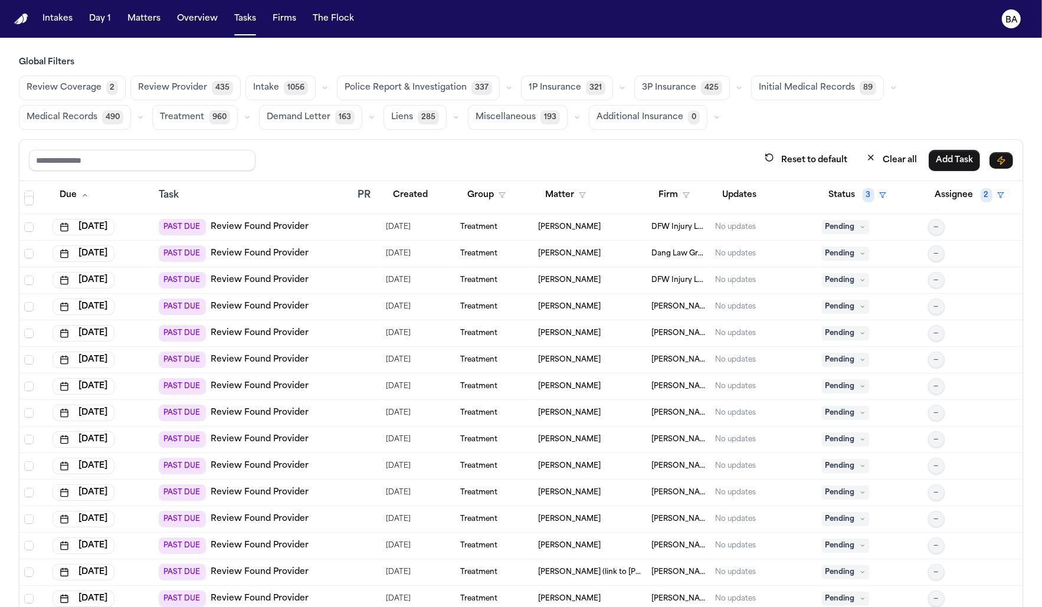
click at [218, 416] on div "PAST DUE Review Found Provider" at bounding box center [253, 413] width 189 height 17
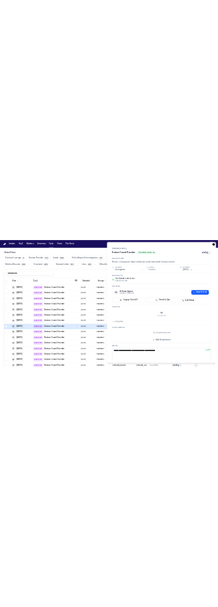
scroll to position [302, 0]
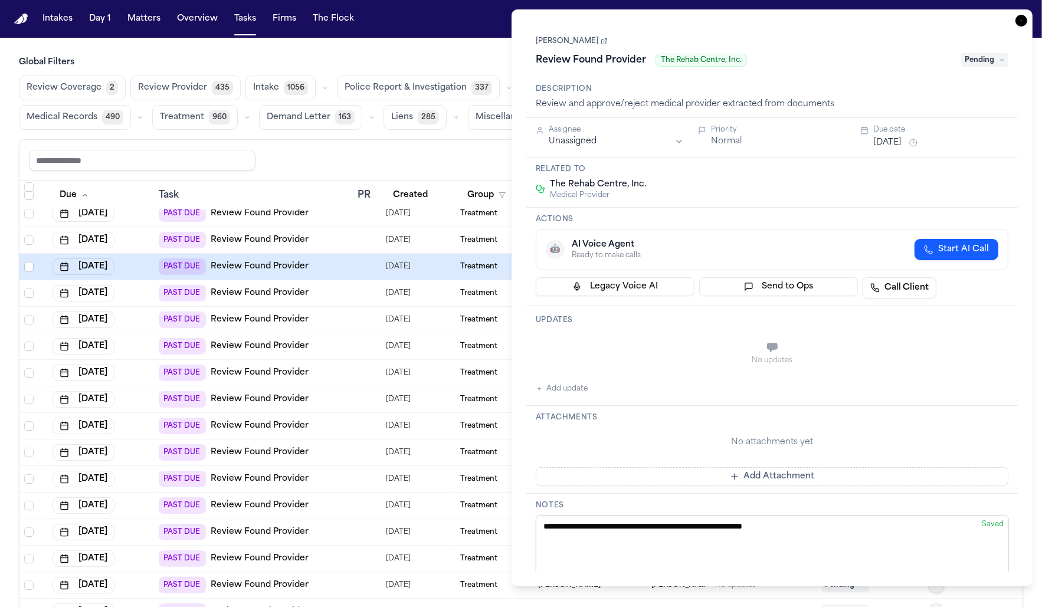
click at [218, 433] on td "PAST DUE Review Found Provider" at bounding box center [253, 426] width 198 height 27
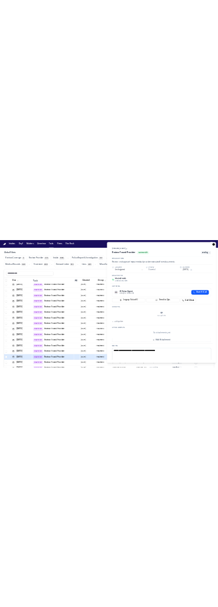
scroll to position [306, 0]
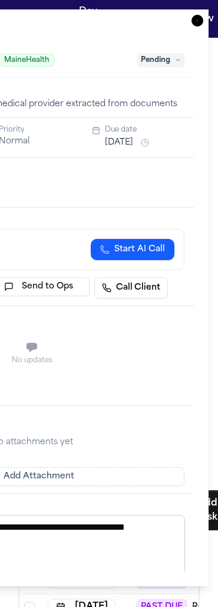
click at [199, 21] on icon "button" at bounding box center [198, 21] width 12 height 12
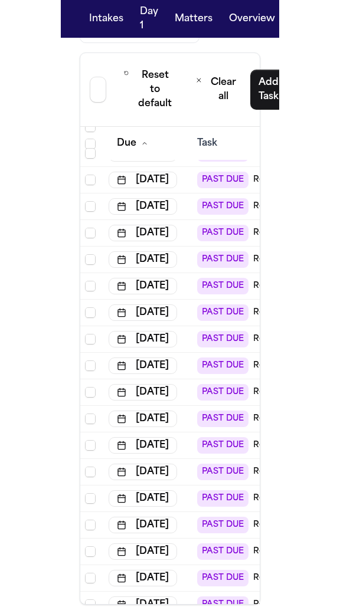
scroll to position [1173, 0]
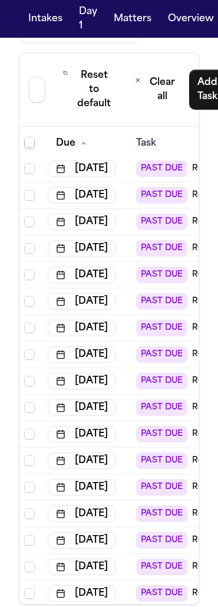
click at [218, 287] on div "Global Filters Review Coverage 2 Review Provider 435 Intake 1056 Police Report …" at bounding box center [109, 120] width 218 height 969
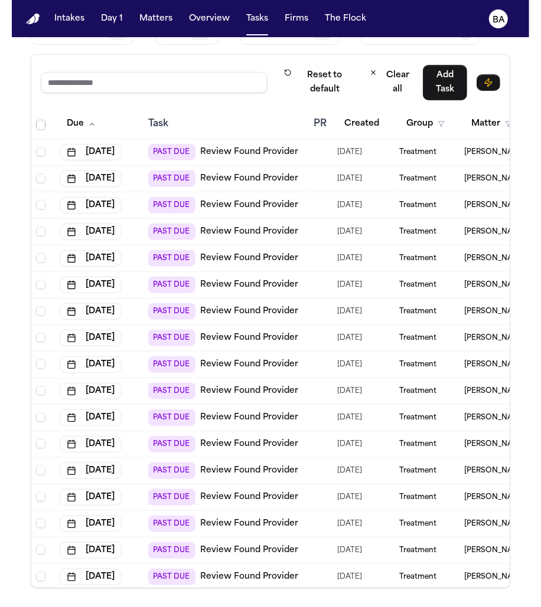
scroll to position [140, 0]
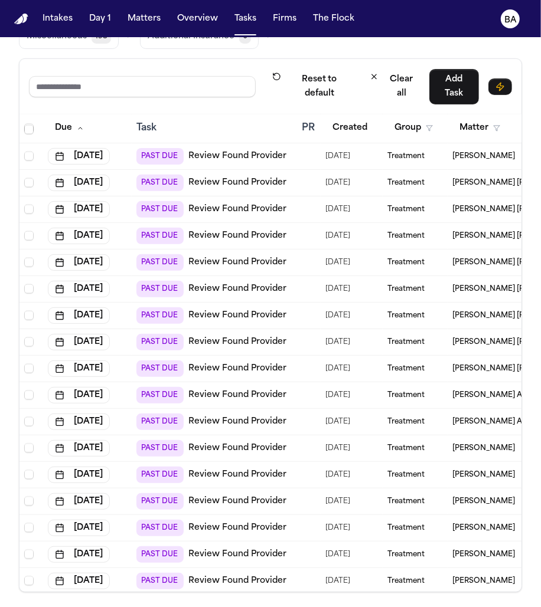
click at [218, 364] on div at bounding box center [306, 368] width 9 height 9
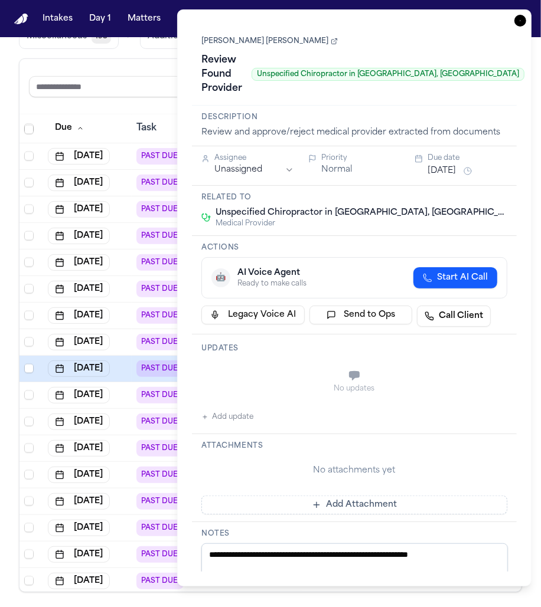
scroll to position [1243, 0]
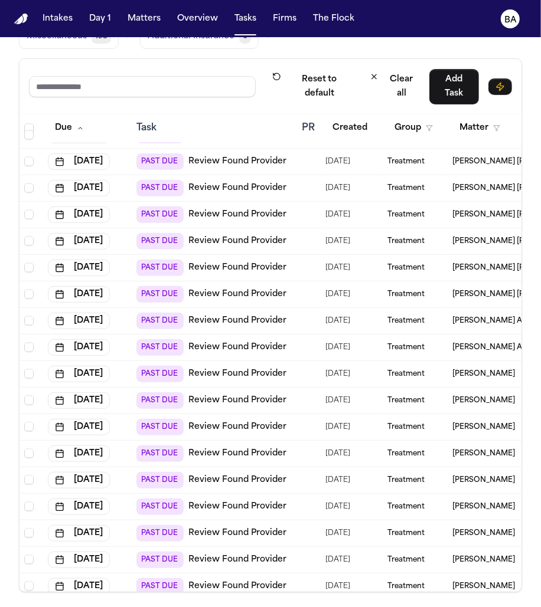
click at [135, 461] on td "PAST DUE Review Found Provider" at bounding box center [214, 454] width 165 height 27
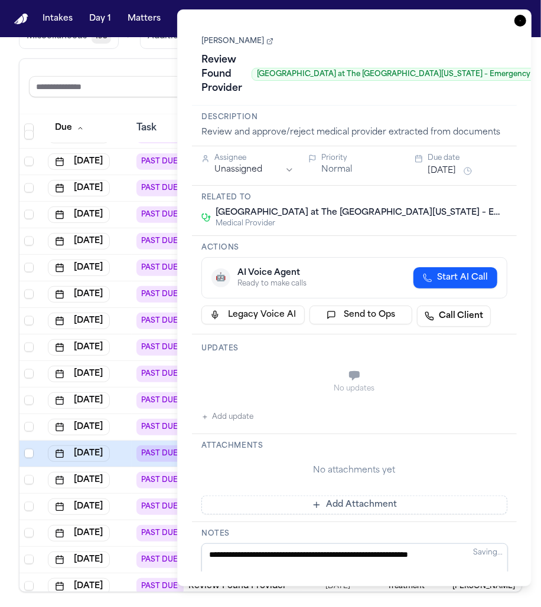
scroll to position [1436, 0]
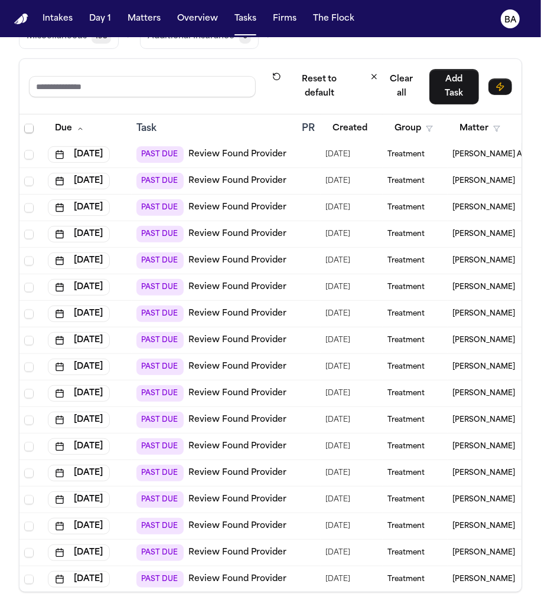
click at [136, 465] on div "PAST DUE Review Found Provider" at bounding box center [211, 473] width 150 height 17
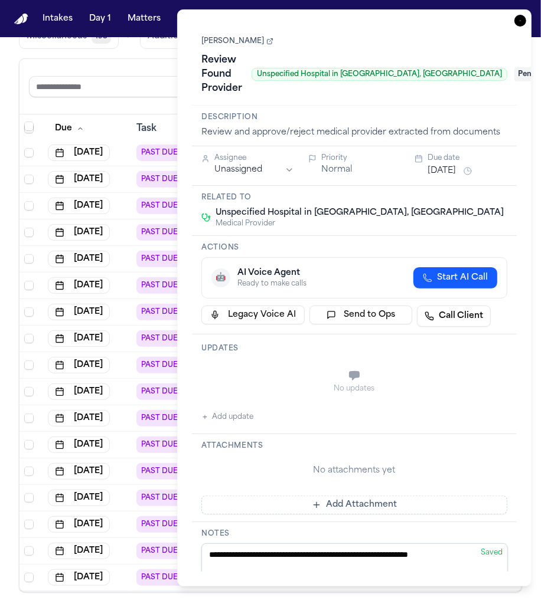
scroll to position [7119, 0]
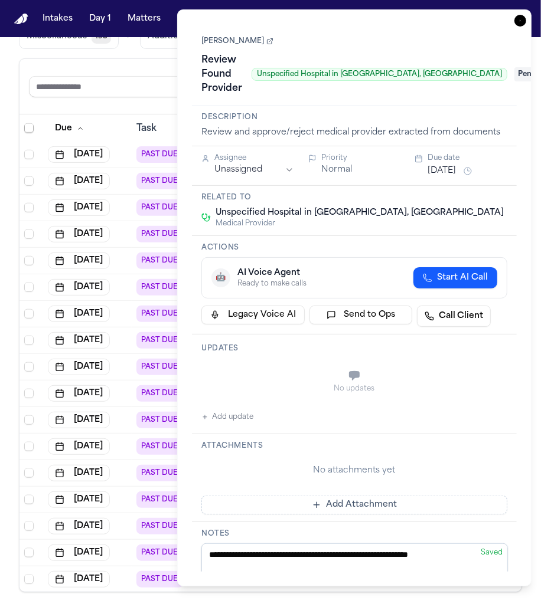
click at [139, 551] on span "PAST DUE" at bounding box center [159, 553] width 47 height 17
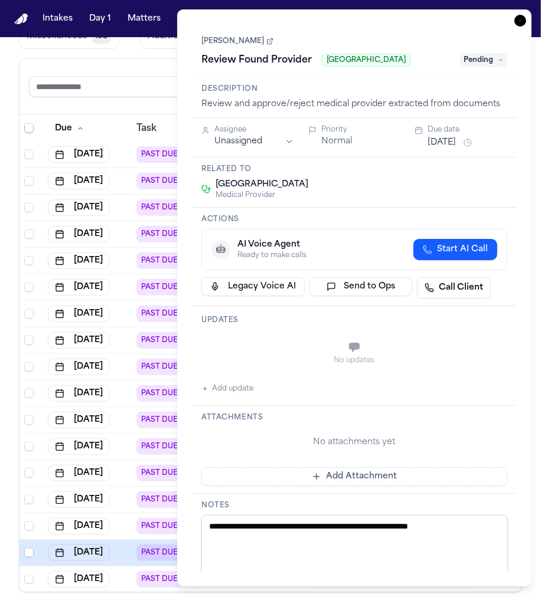
click at [136, 519] on span "PAST DUE" at bounding box center [159, 526] width 47 height 17
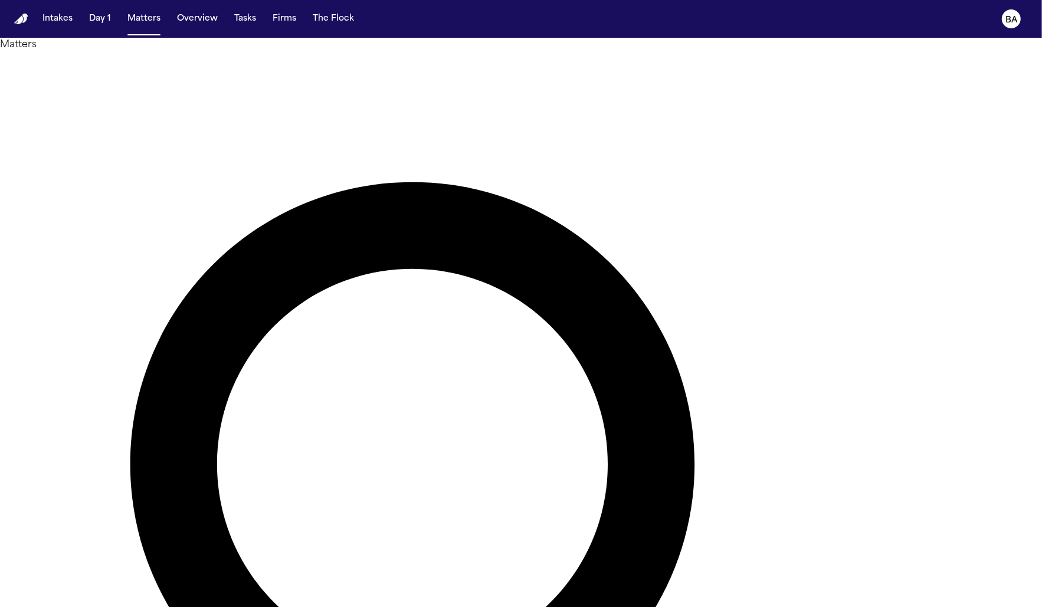
click at [341, 73] on div "Overview Add Matter" at bounding box center [521, 587] width 1042 height 1070
click at [247, 10] on button "Tasks" at bounding box center [245, 18] width 31 height 21
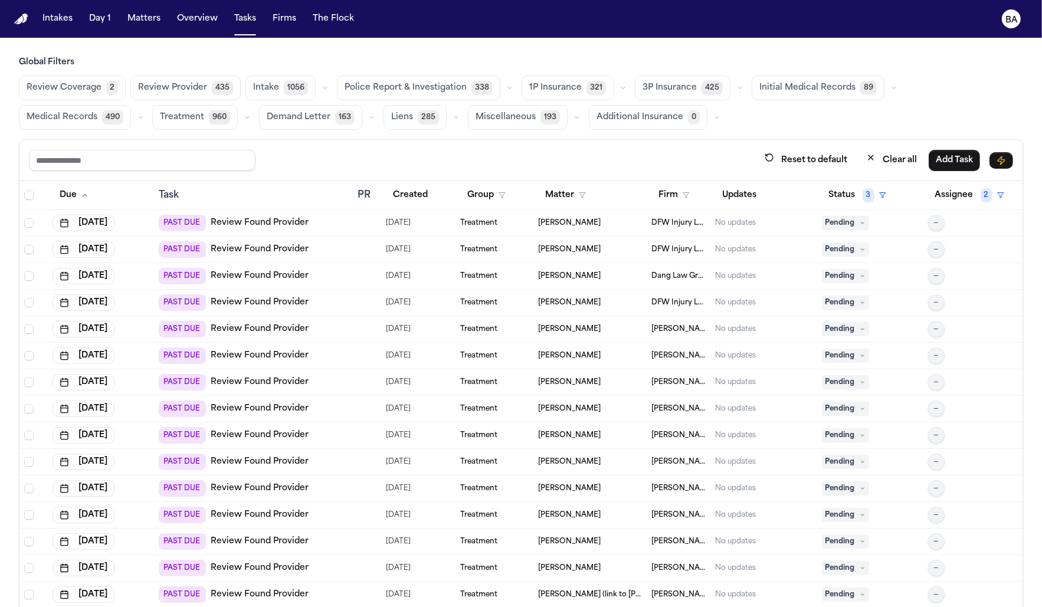
click at [103, 87] on button "Review Coverage 2" at bounding box center [72, 88] width 107 height 25
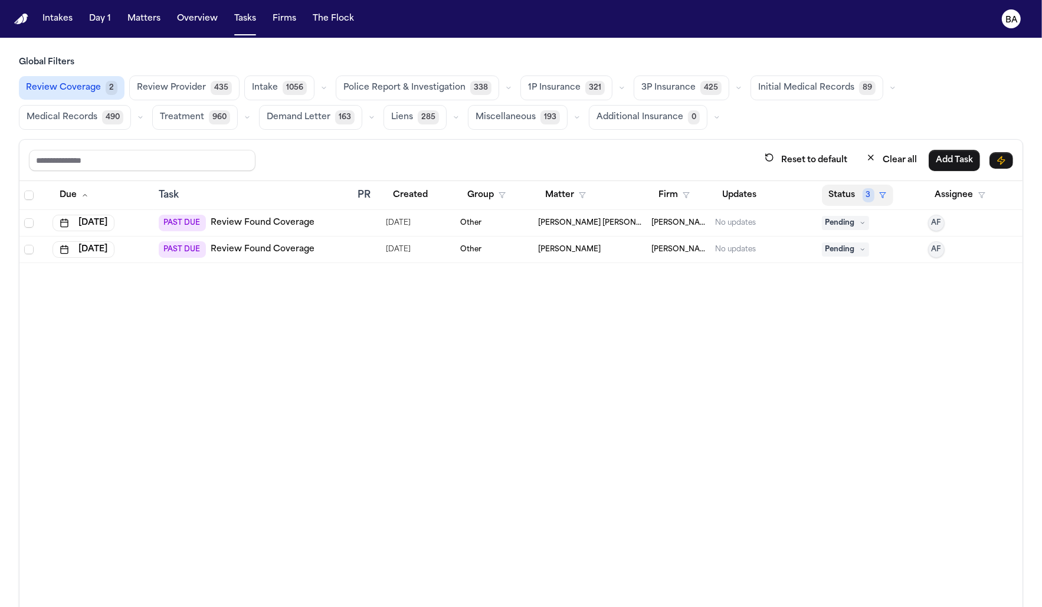
click at [858, 193] on button "Status 3" at bounding box center [857, 195] width 71 height 21
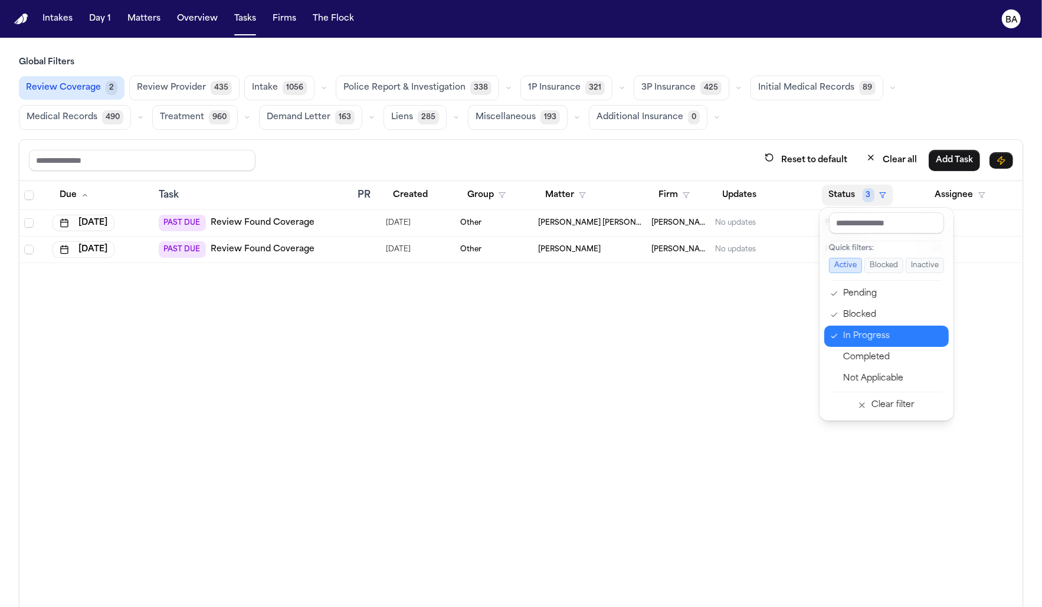
click at [866, 339] on div "In Progress" at bounding box center [892, 336] width 99 height 14
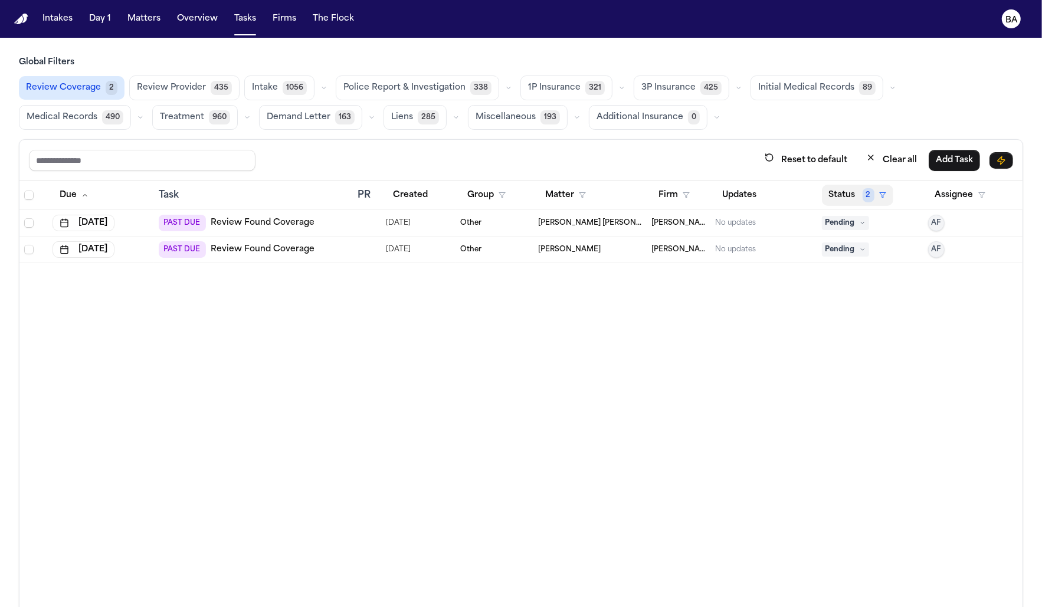
click at [855, 185] on button "Status 2" at bounding box center [857, 195] width 71 height 21
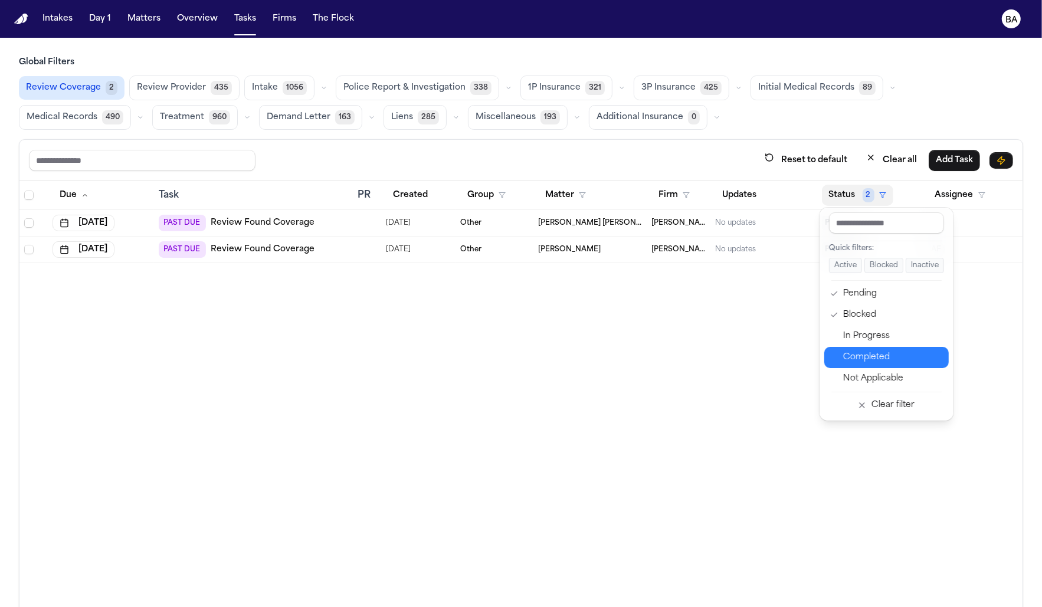
click at [866, 355] on div "Completed" at bounding box center [892, 358] width 99 height 14
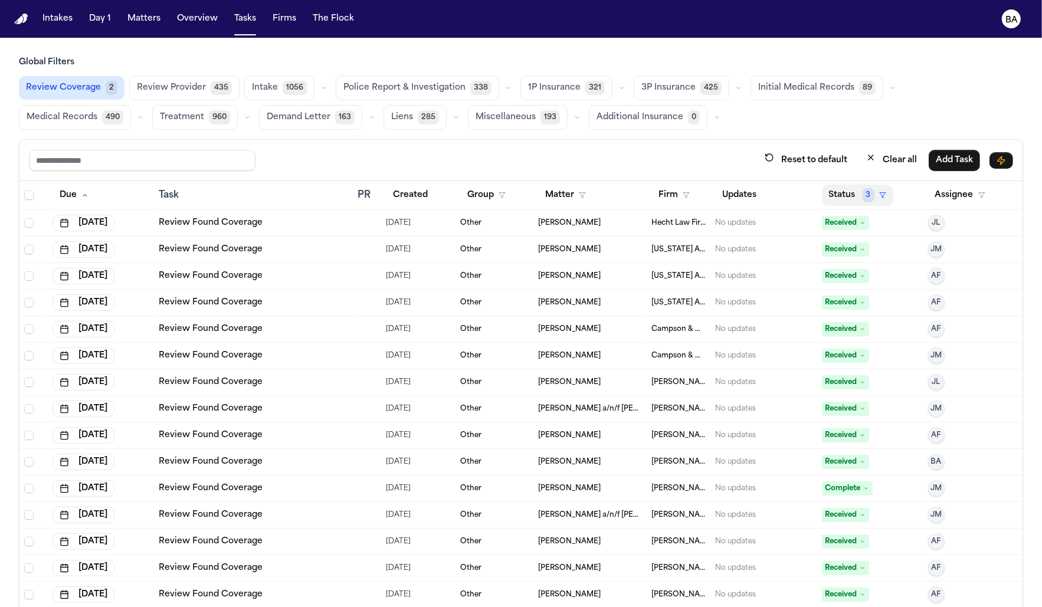
click at [858, 192] on button "Status 3" at bounding box center [857, 195] width 71 height 21
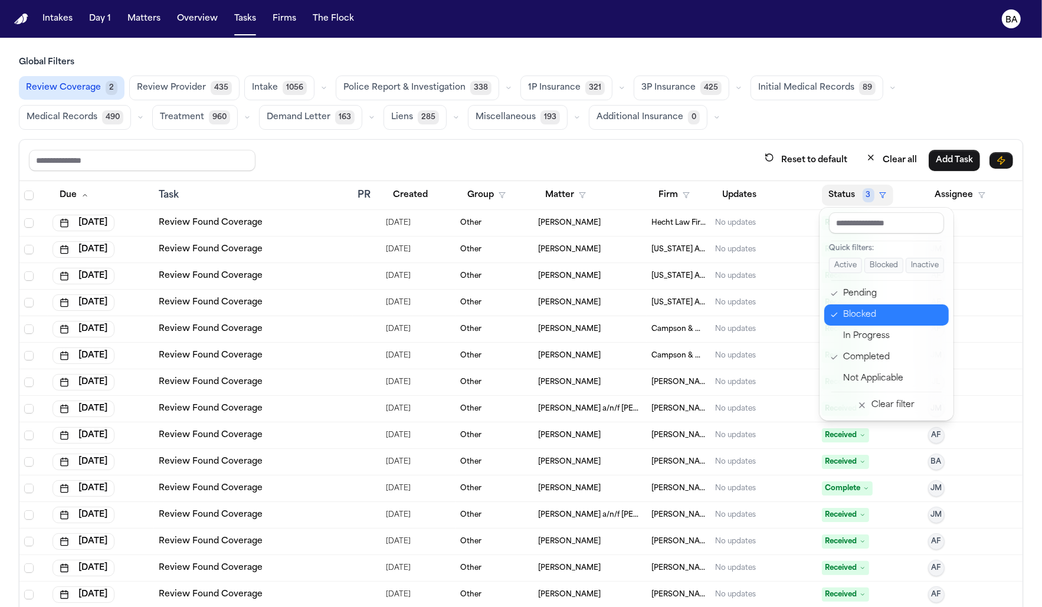
click at [858, 309] on div "Blocked" at bounding box center [892, 315] width 99 height 14
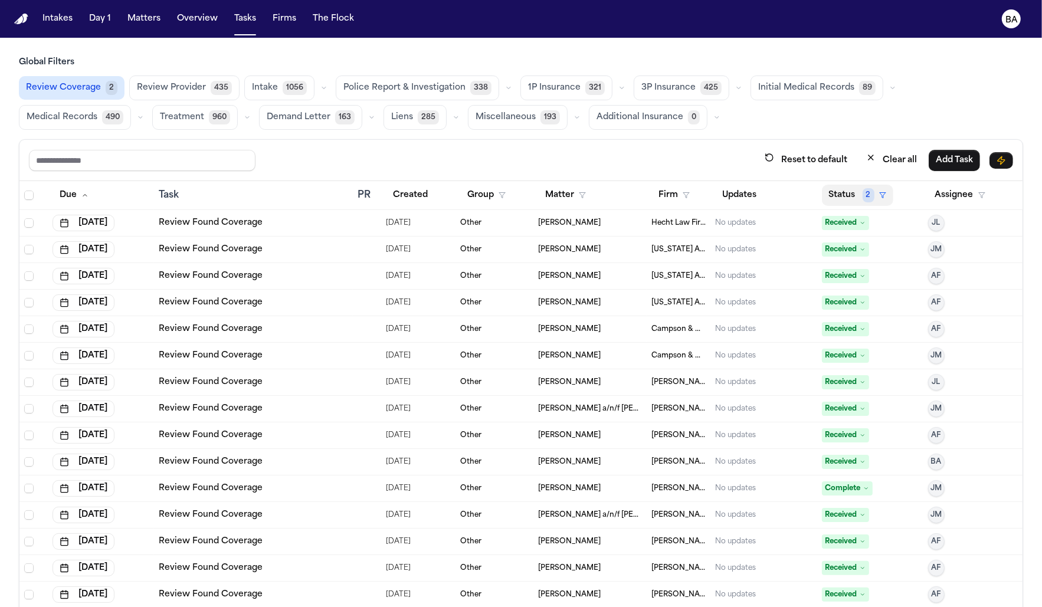
click at [856, 195] on button "Status 2" at bounding box center [857, 195] width 71 height 21
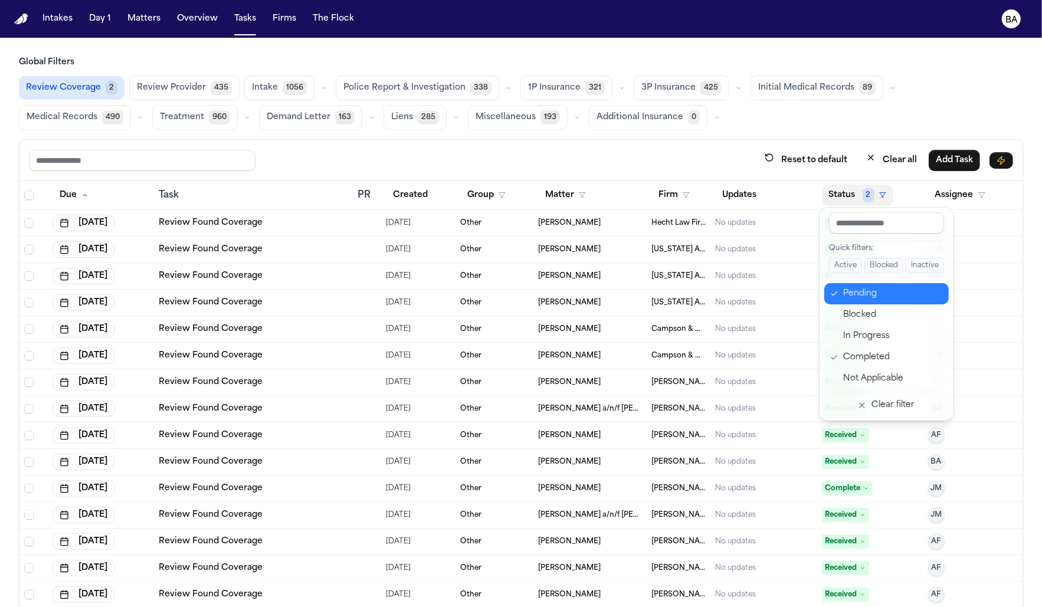
click at [857, 293] on div "Pending" at bounding box center [892, 294] width 99 height 14
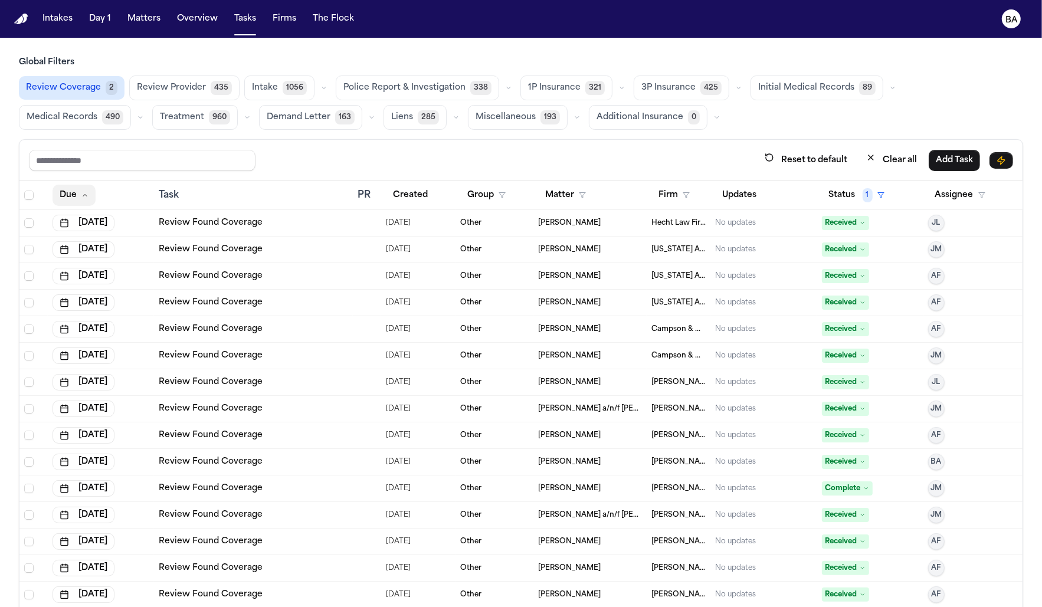
click at [84, 186] on button "Due" at bounding box center [74, 195] width 43 height 21
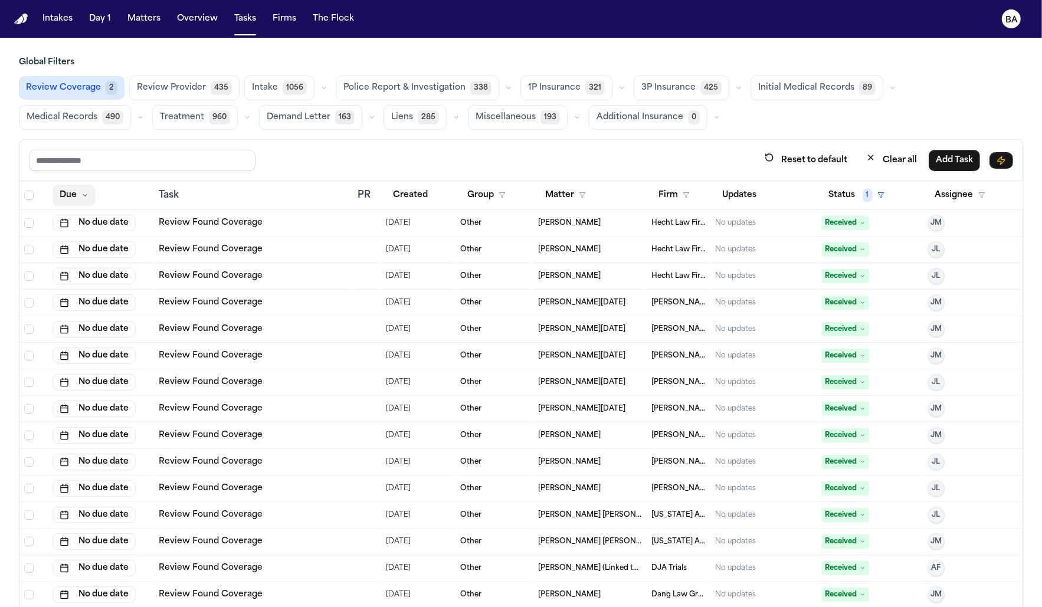
click at [84, 195] on icon "button" at bounding box center [84, 195] width 7 height 7
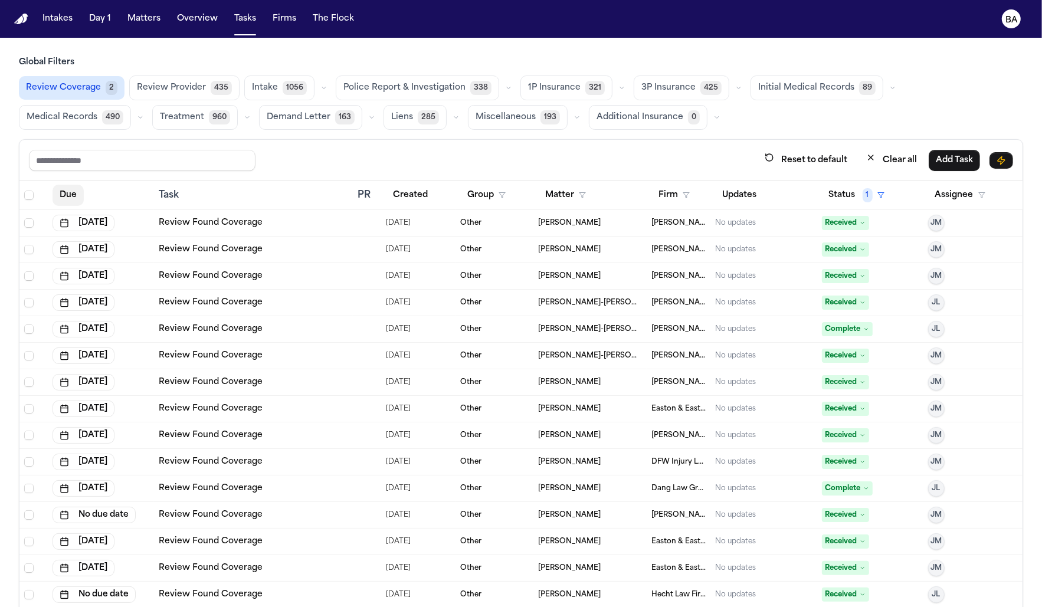
click at [74, 198] on button "Due" at bounding box center [68, 195] width 31 height 21
click at [77, 194] on button "Due" at bounding box center [74, 195] width 43 height 21
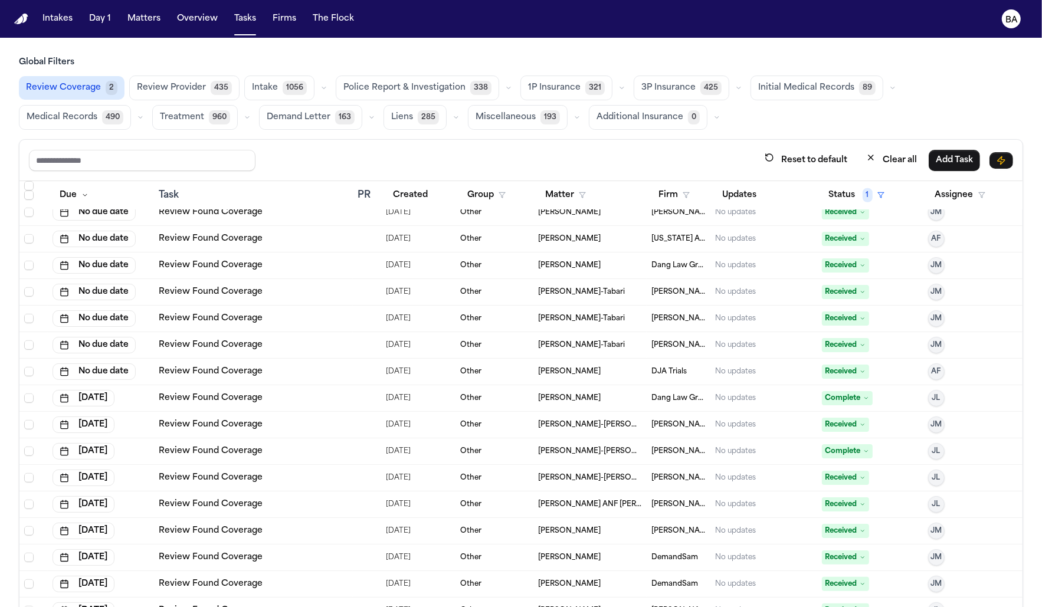
scroll to position [996, 0]
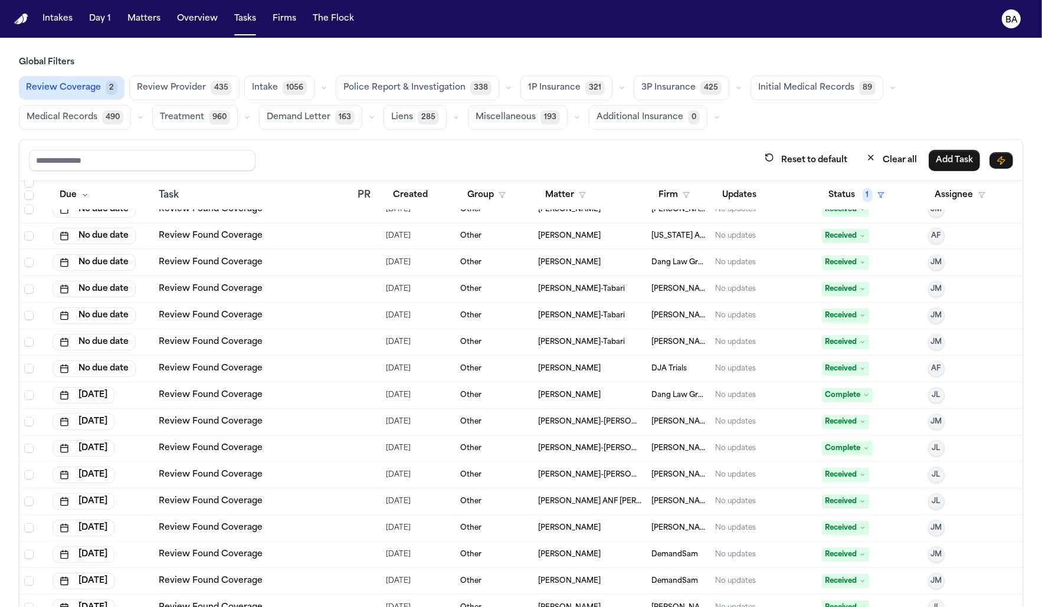
click at [518, 474] on div "Other" at bounding box center [494, 474] width 68 height 9
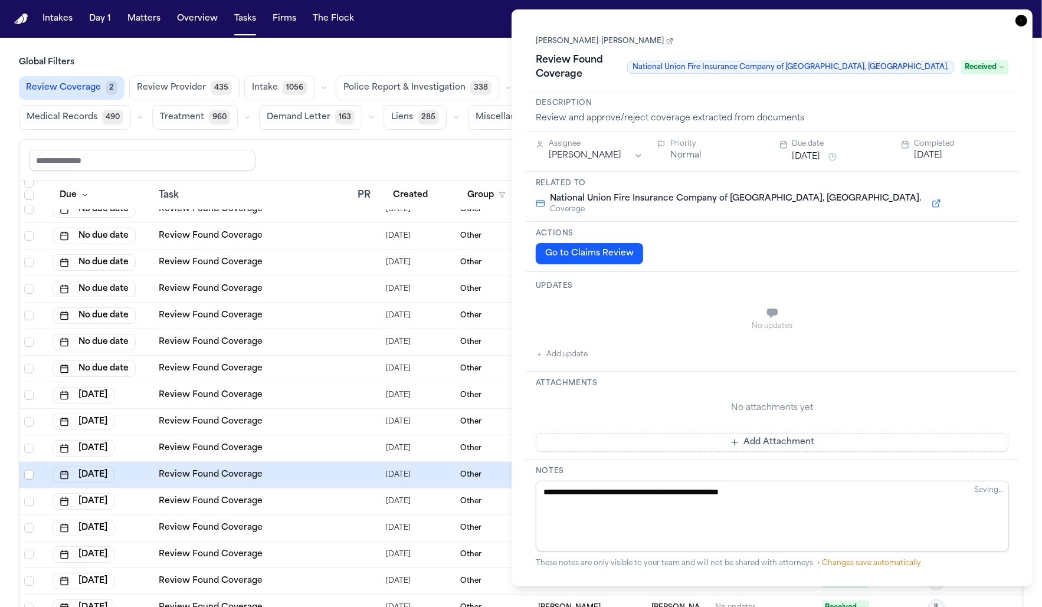
click at [926, 197] on button at bounding box center [936, 204] width 21 height 14
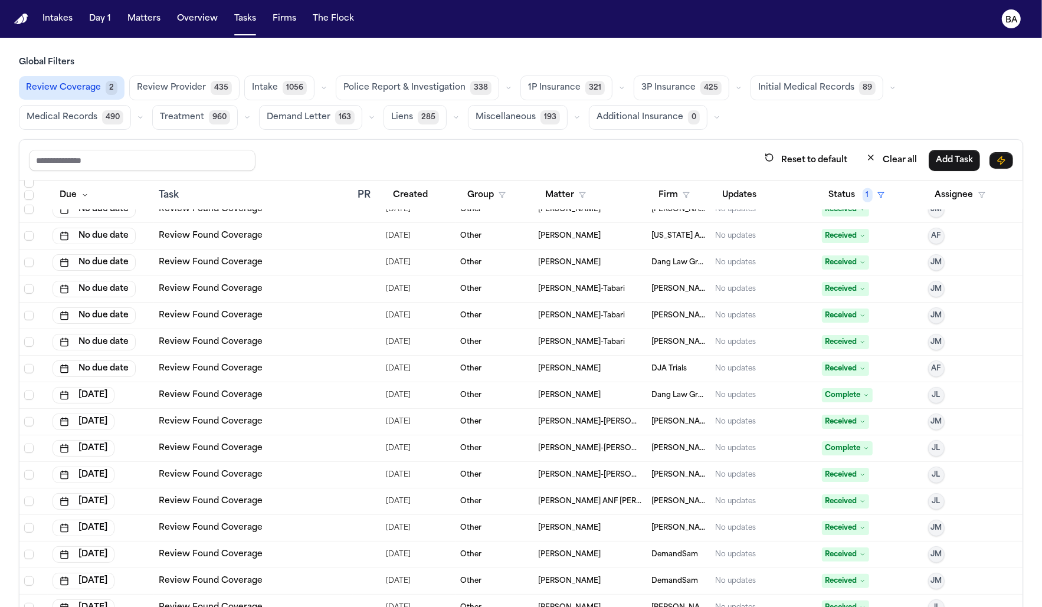
click at [335, 390] on div "Review Found Coverage" at bounding box center [253, 395] width 189 height 12
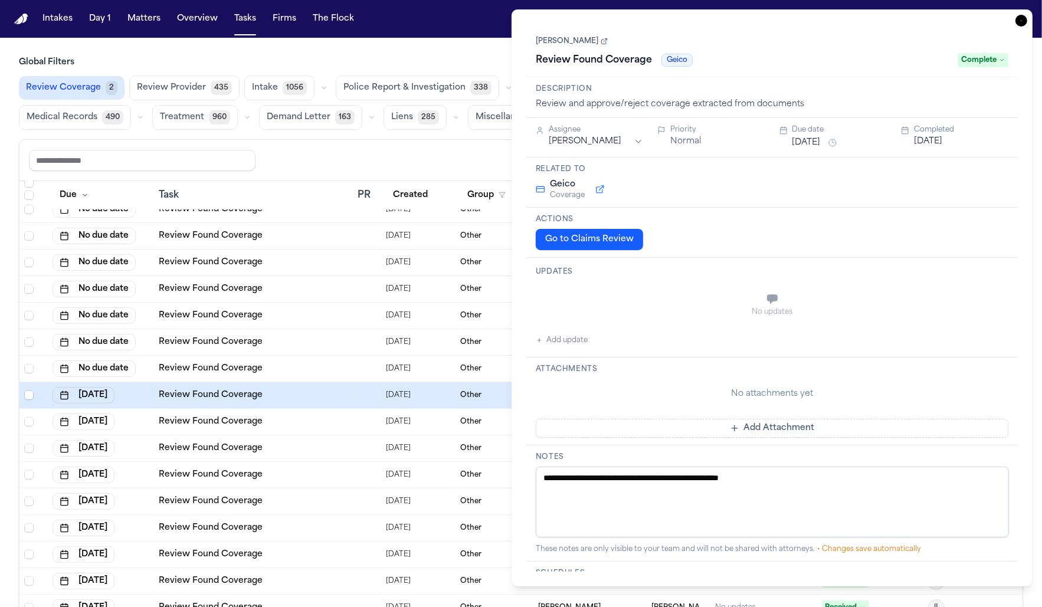
click at [596, 187] on button at bounding box center [600, 189] width 21 height 14
click at [1026, 24] on icon "button" at bounding box center [1022, 21] width 12 height 12
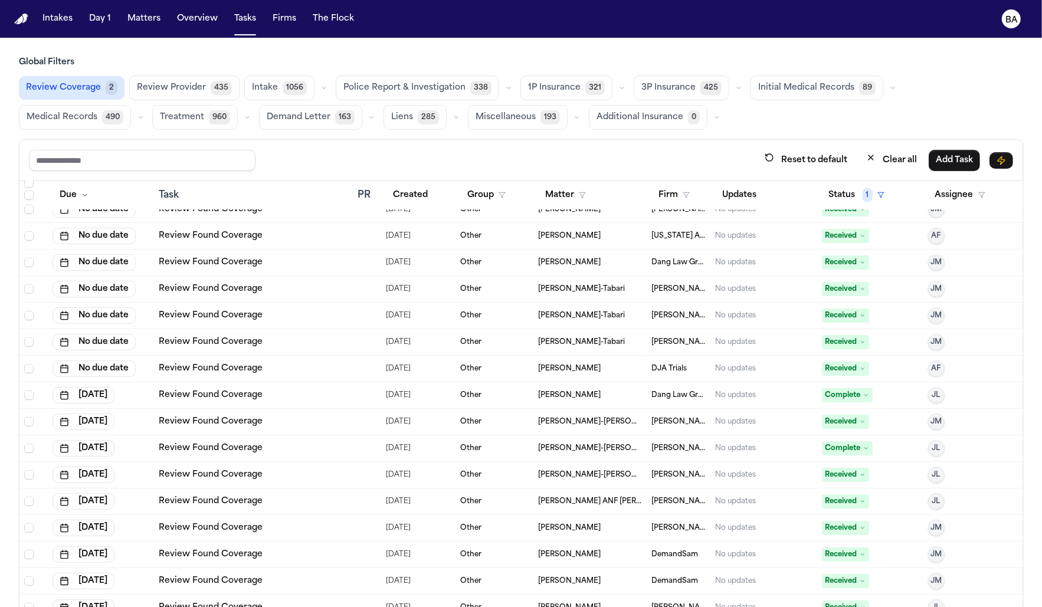
click at [518, 470] on div "Other" at bounding box center [494, 474] width 68 height 9
click at [361, 450] on td at bounding box center [367, 449] width 28 height 27
click at [350, 436] on td "Review Found Coverage" at bounding box center [253, 449] width 198 height 27
click at [349, 464] on td "Review Found Coverage" at bounding box center [253, 475] width 198 height 27
click at [317, 443] on div "Review Found Coverage" at bounding box center [253, 449] width 189 height 12
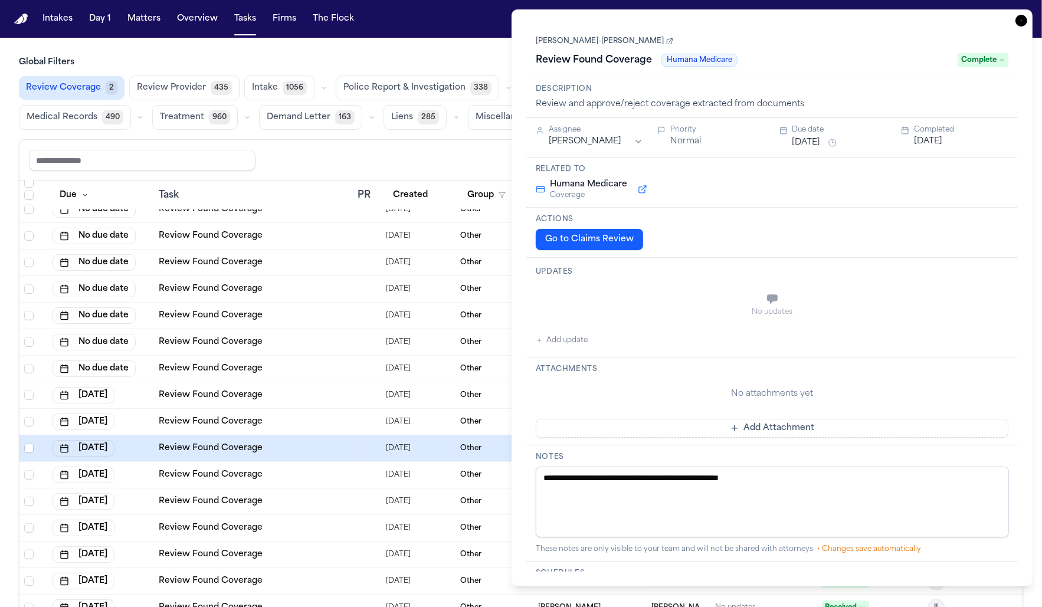
click at [315, 419] on div "Review Found Coverage" at bounding box center [253, 422] width 189 height 12
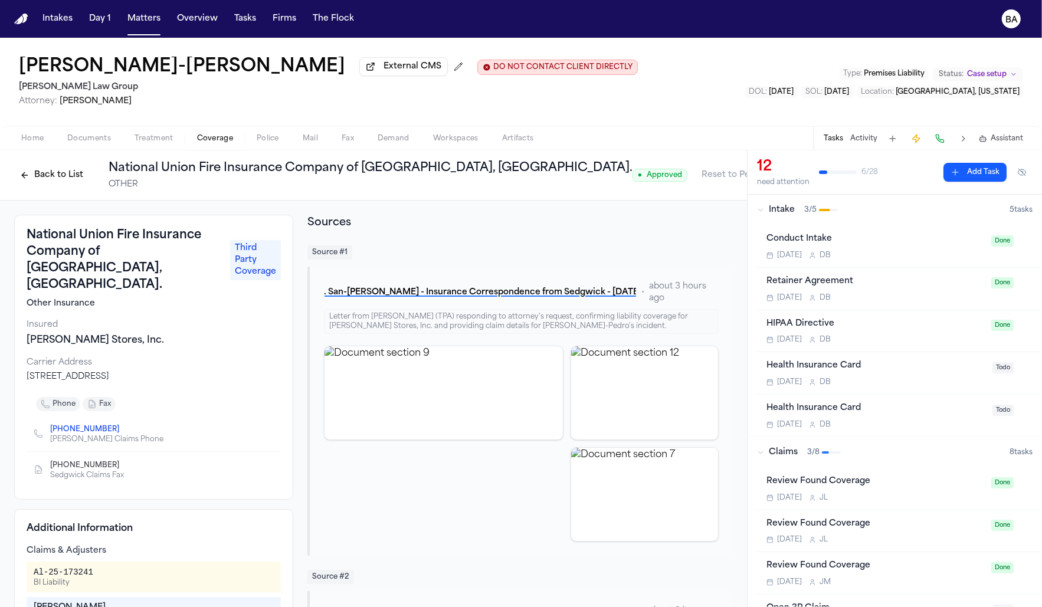
click at [55, 185] on button "Back to List" at bounding box center [51, 175] width 75 height 19
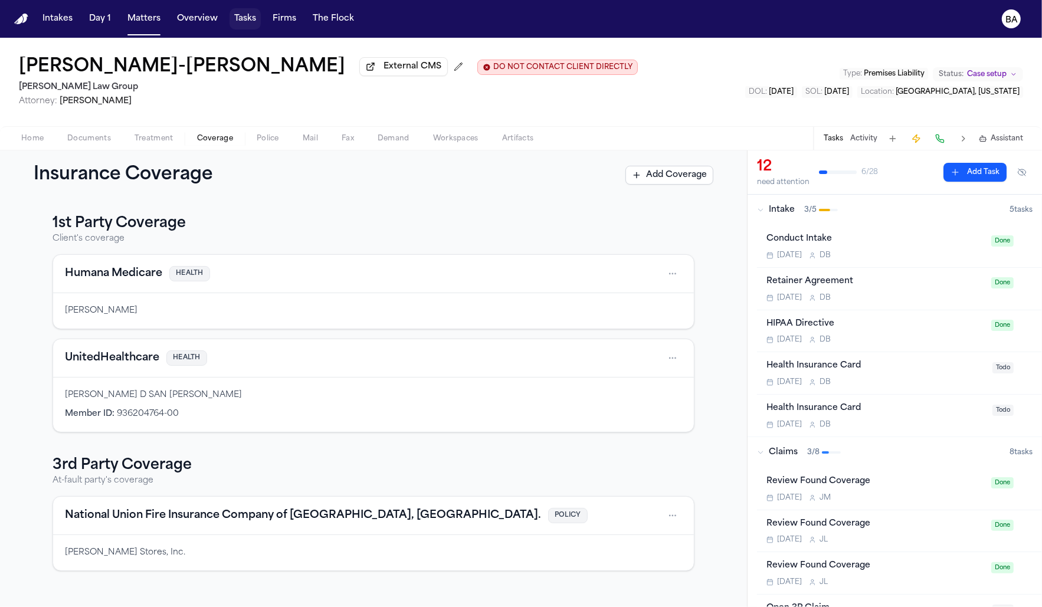
click at [230, 18] on button "Tasks" at bounding box center [245, 18] width 31 height 21
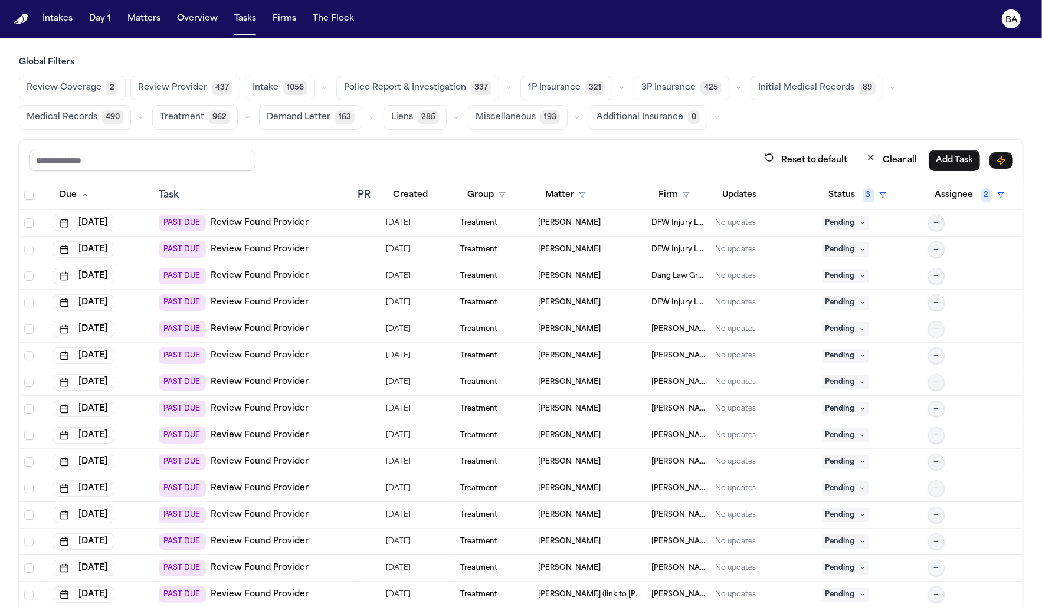
click at [618, 84] on icon "button" at bounding box center [621, 87] width 7 height 7
click at [591, 167] on span "LOR Acknowledgement" at bounding box center [568, 170] width 81 height 24
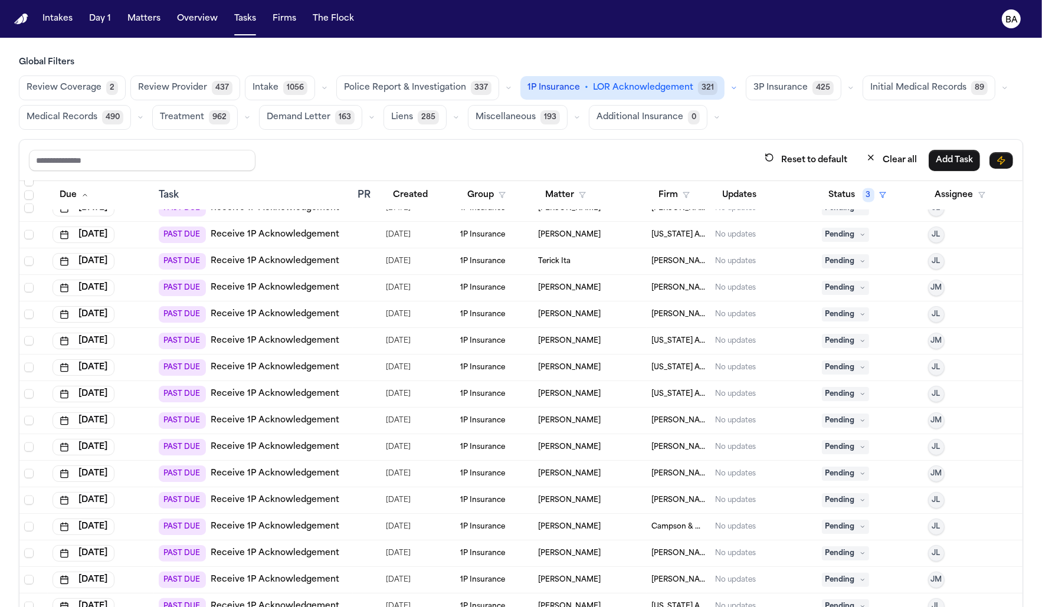
click at [731, 89] on icon "button" at bounding box center [734, 87] width 7 height 7
click at [618, 141] on button "Send LOR 30" at bounding box center [589, 141] width 136 height 24
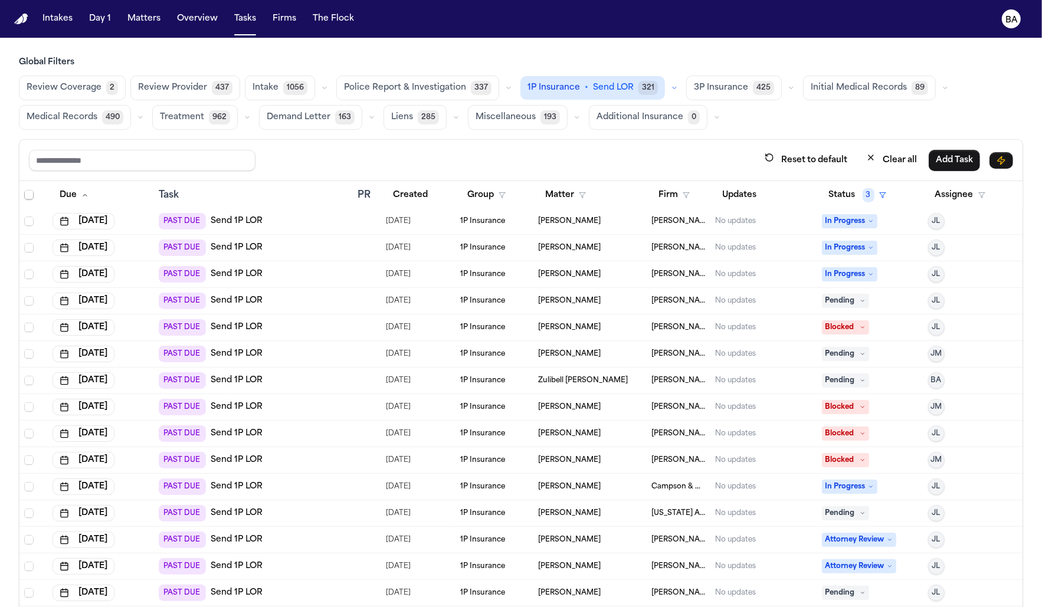
scroll to position [68, 0]
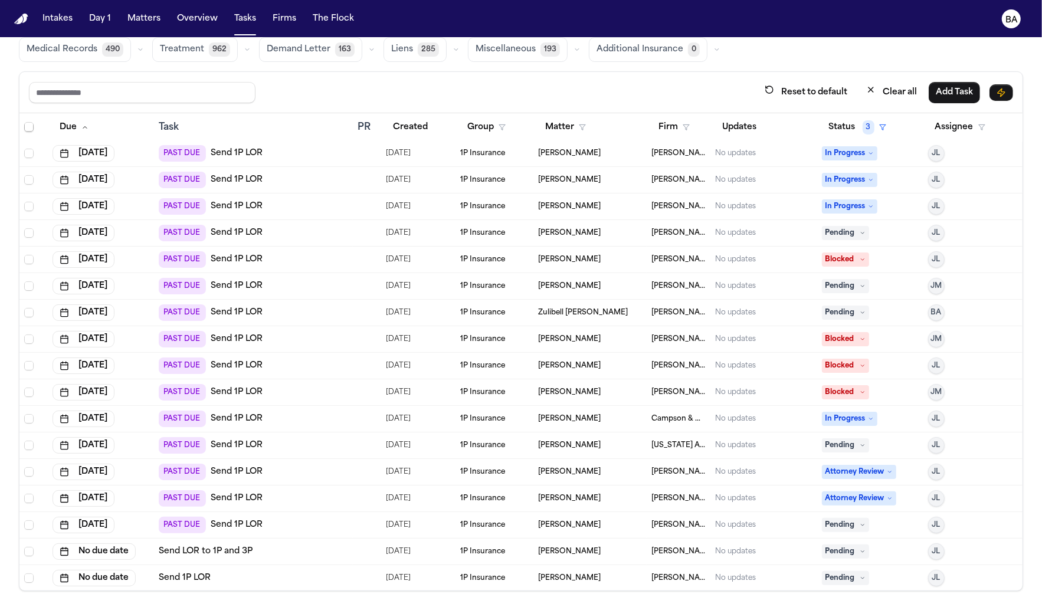
click at [341, 523] on div "PAST DUE Send 1P LOR" at bounding box center [253, 525] width 189 height 17
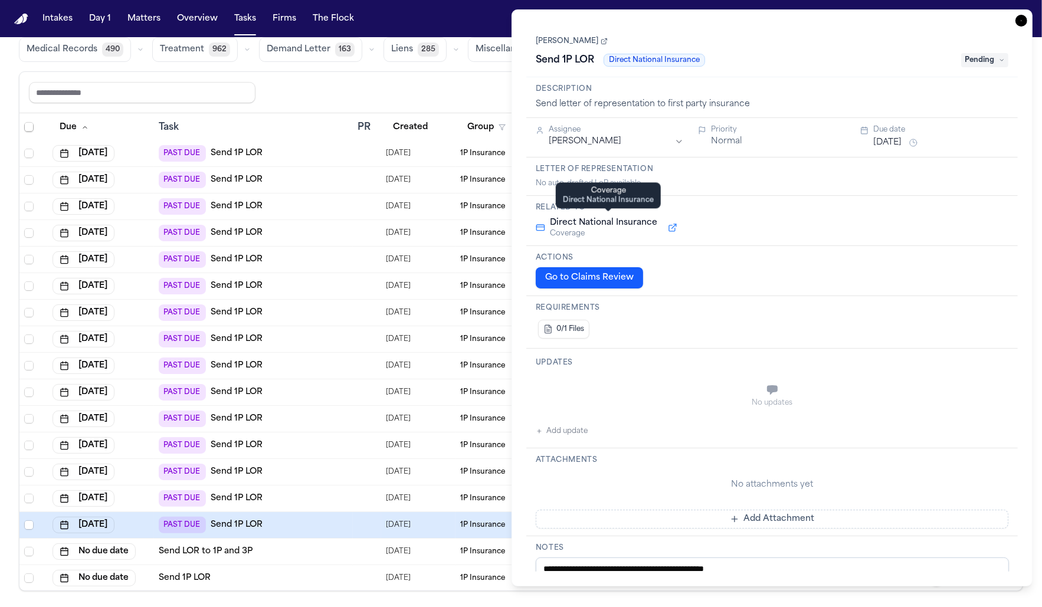
click at [668, 233] on button at bounding box center [672, 228] width 21 height 14
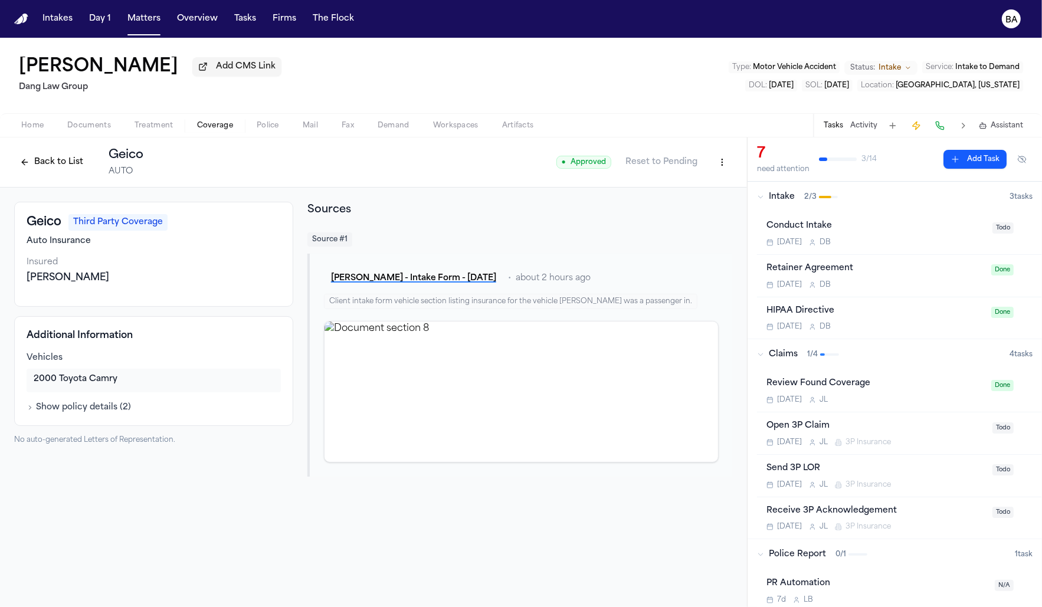
click at [53, 158] on button "Back to List" at bounding box center [51, 162] width 75 height 19
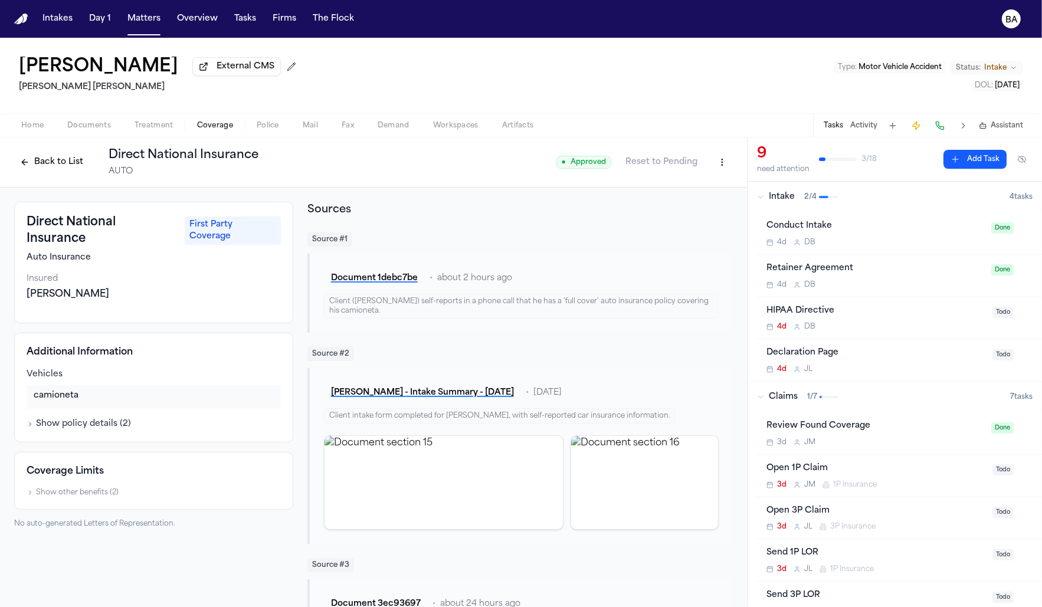
click at [68, 162] on button "Back to List" at bounding box center [51, 162] width 75 height 19
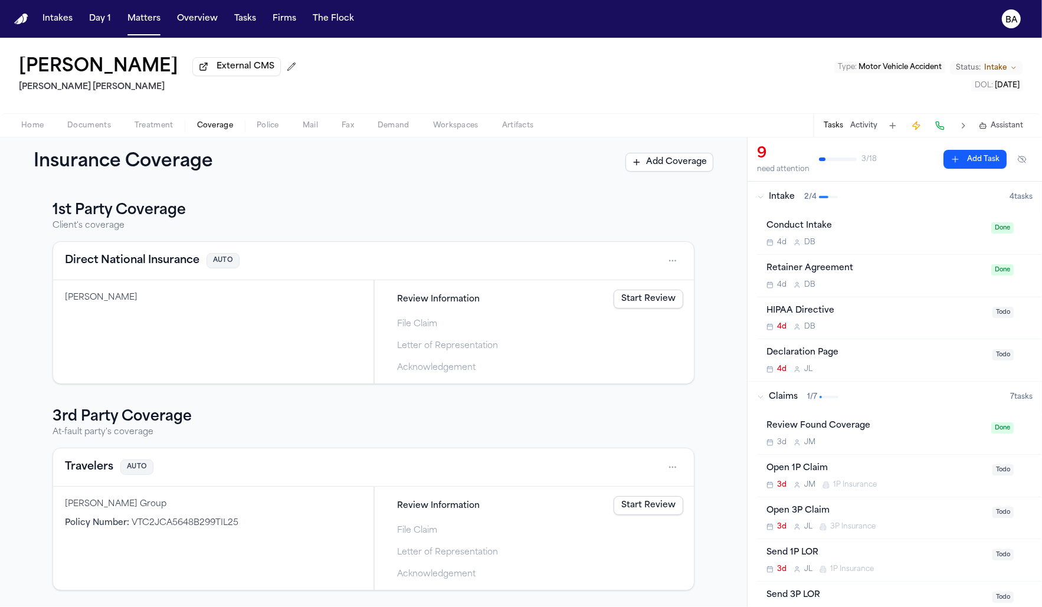
click at [644, 302] on link "Start Review" at bounding box center [649, 299] width 70 height 19
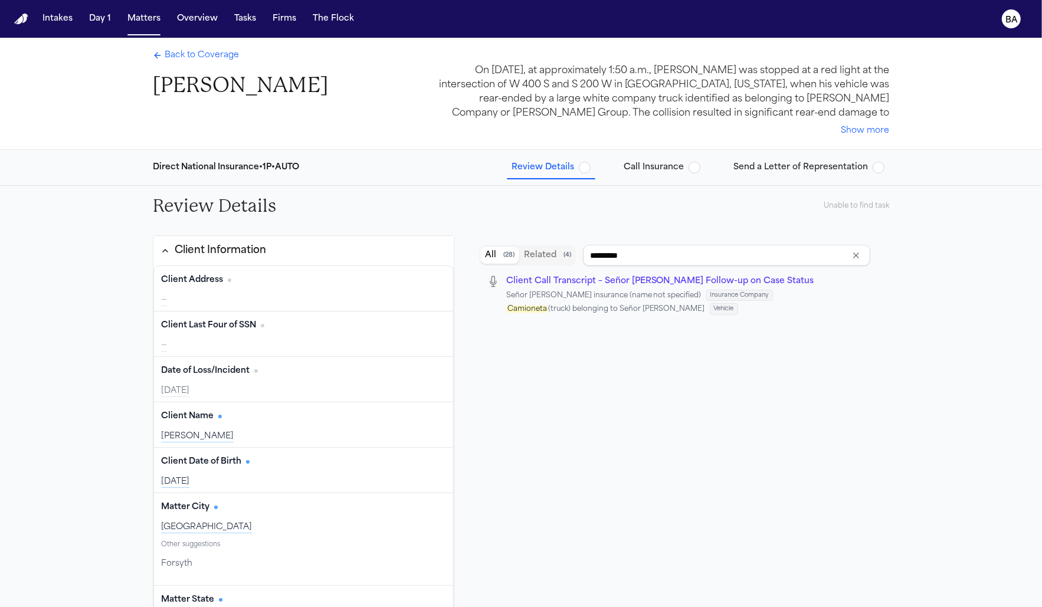
click at [668, 165] on span "Call Insurance" at bounding box center [654, 168] width 60 height 12
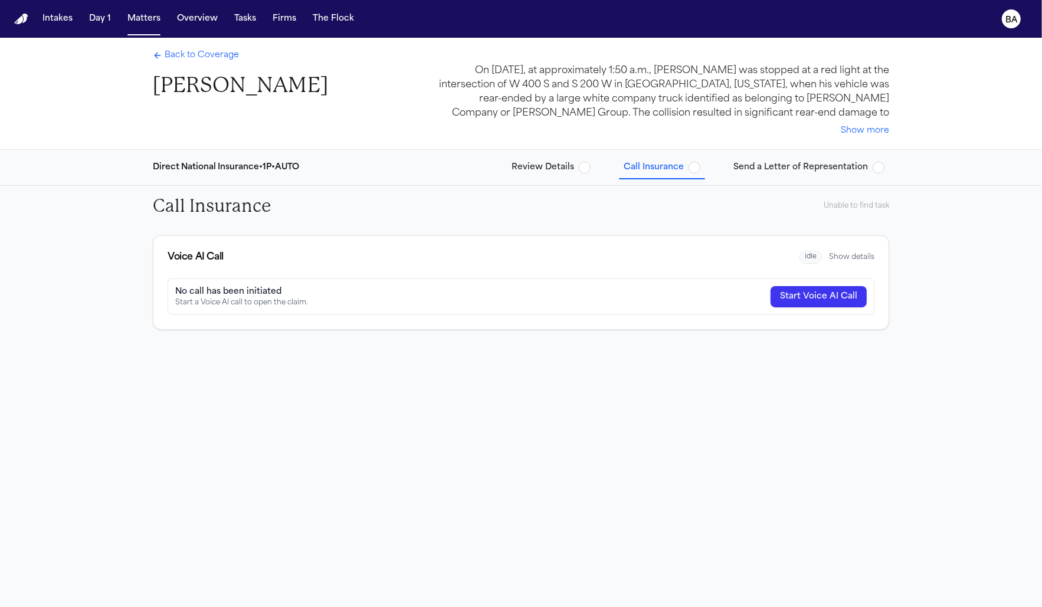
click at [765, 163] on span "Send a Letter of Representation" at bounding box center [801, 168] width 135 height 12
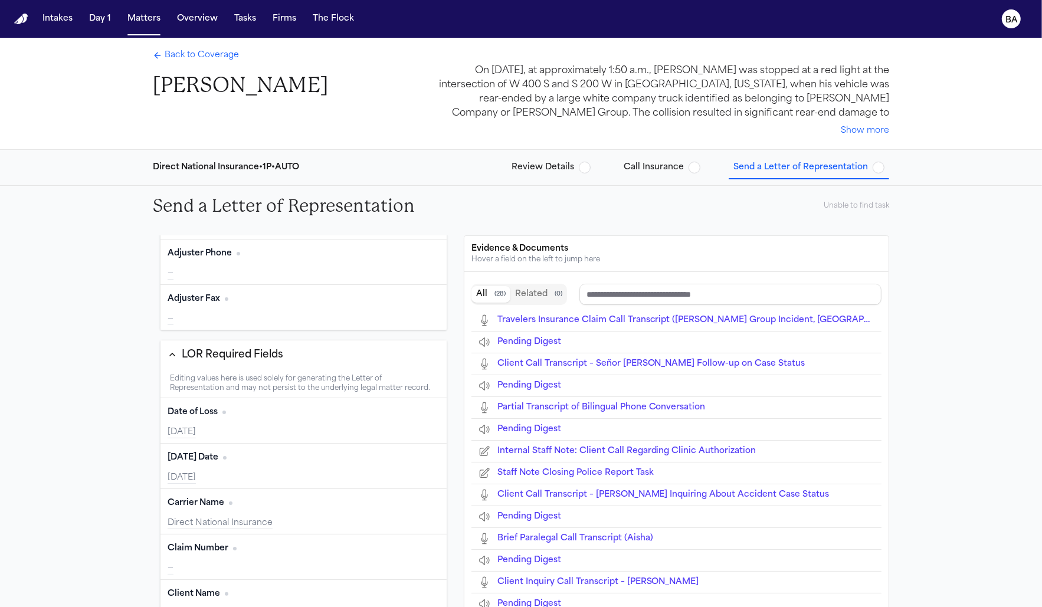
scroll to position [397, 0]
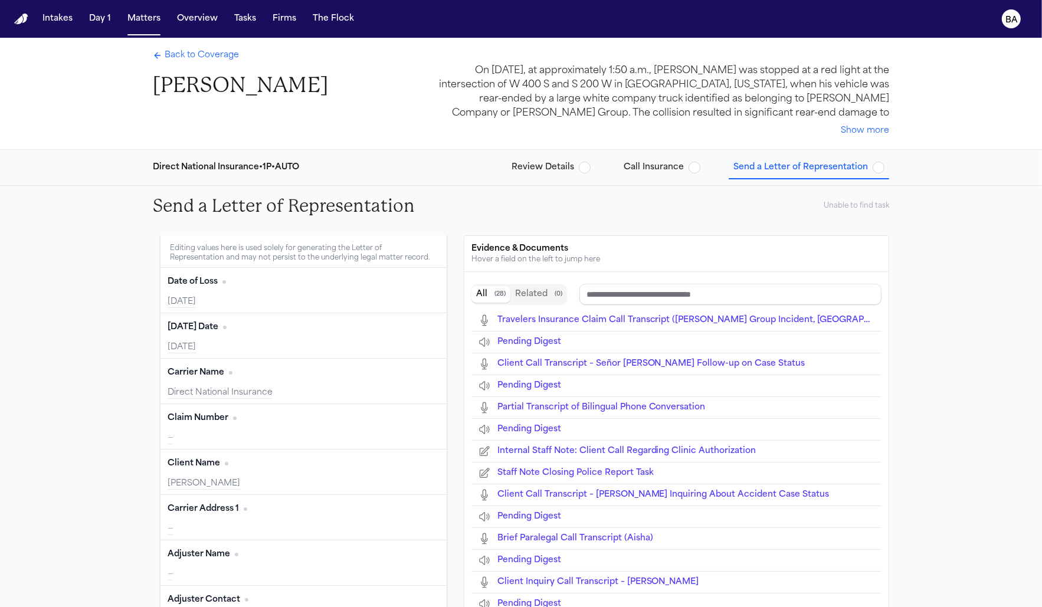
type input "**********"
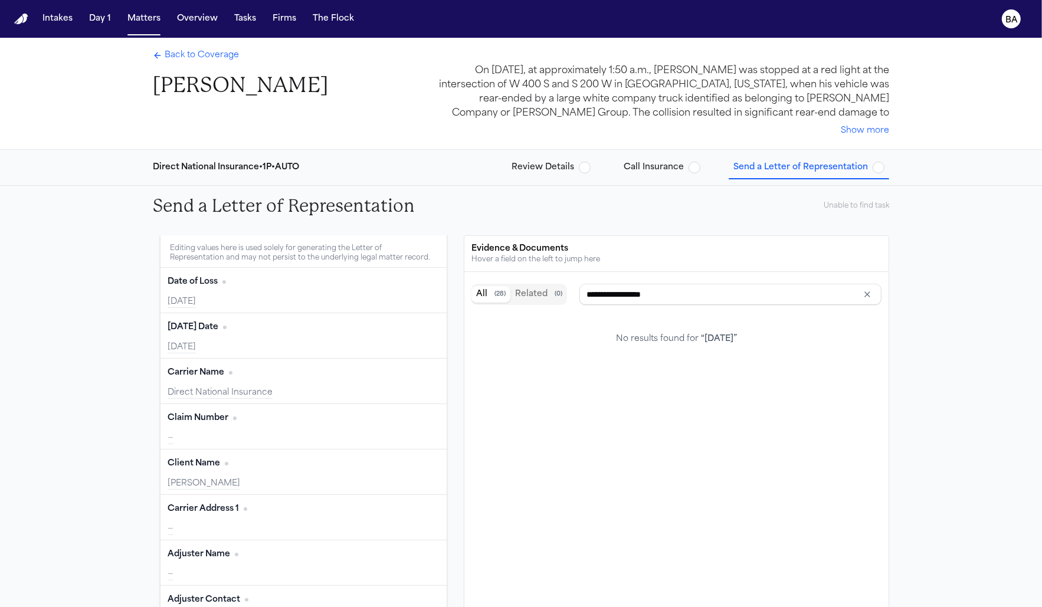
type input "**********"
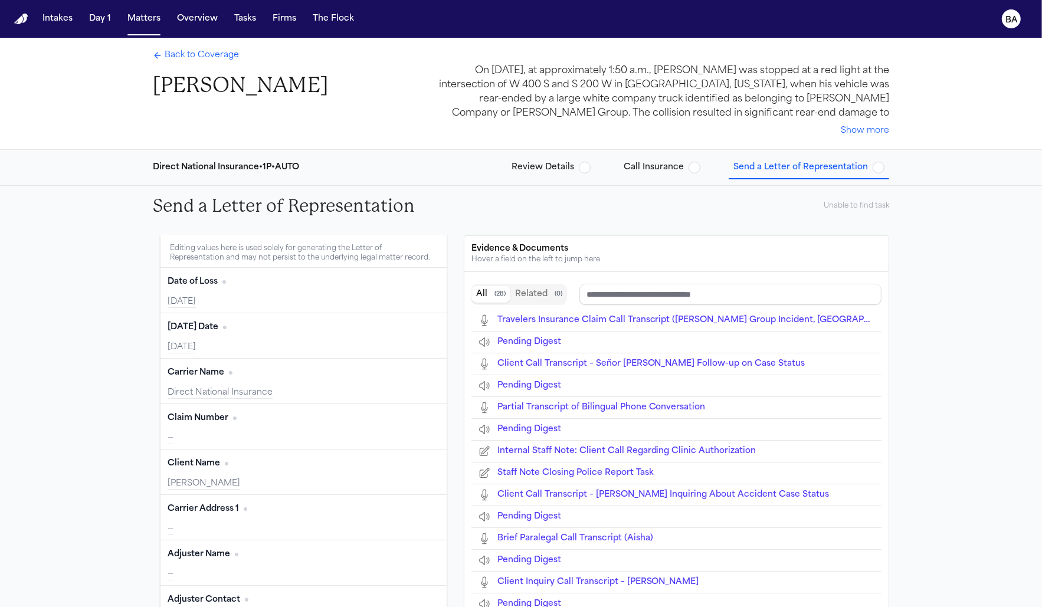
type input "**********"
